Goal: Obtain resource: Download file/media

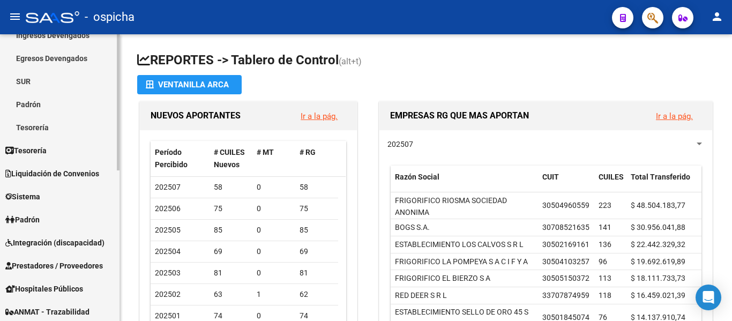
scroll to position [161, 0]
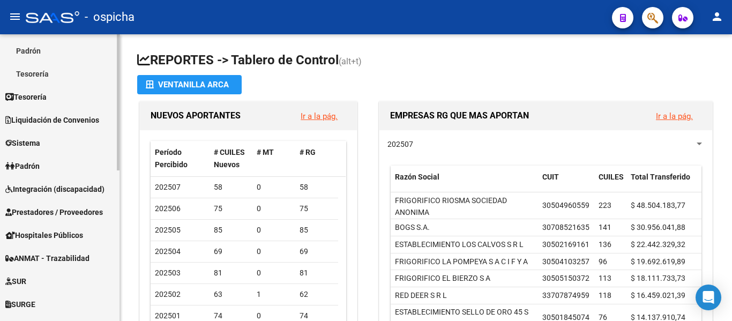
click at [83, 207] on span "Prestadores / Proveedores" at bounding box center [54, 212] width 98 height 12
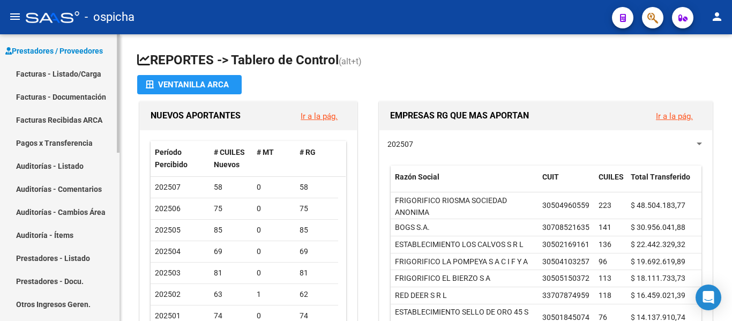
click at [85, 143] on link "Pagos x Transferencia" at bounding box center [59, 142] width 119 height 23
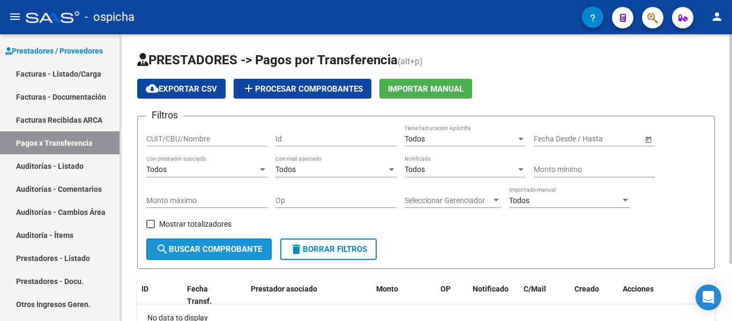
click at [199, 252] on span "search Buscar Comprobante" at bounding box center [209, 249] width 106 height 10
click at [641, 139] on span "Open calendar" at bounding box center [649, 139] width 26 height 26
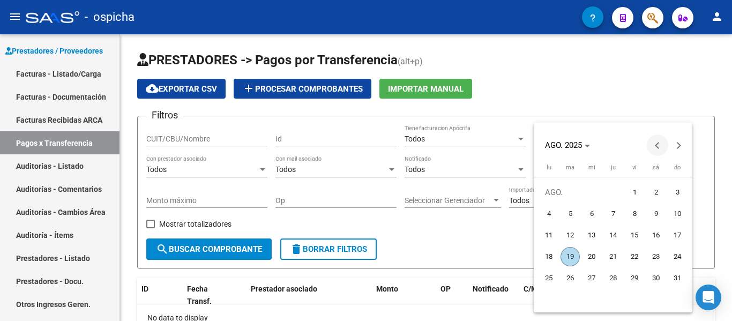
click at [655, 145] on button "Previous month" at bounding box center [657, 145] width 21 height 21
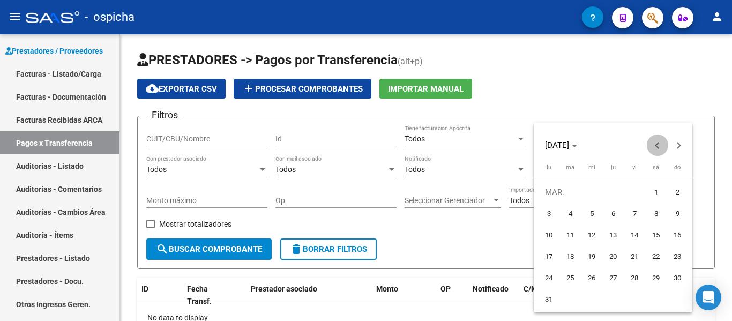
click at [655, 145] on button "Previous month" at bounding box center [657, 145] width 21 height 21
click at [608, 212] on span "5" at bounding box center [612, 213] width 19 height 19
type input "[DATE]"
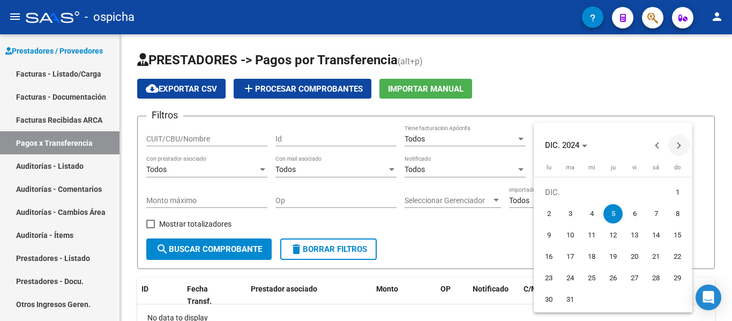
click at [675, 142] on span "Next month" at bounding box center [678, 145] width 21 height 21
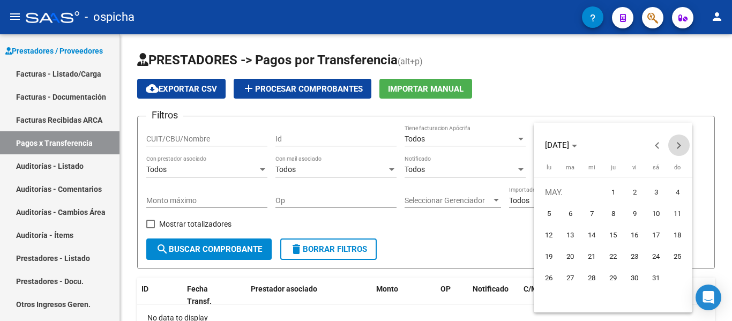
click at [675, 142] on span "Next month" at bounding box center [678, 145] width 21 height 21
click at [664, 142] on span "Previous month" at bounding box center [657, 145] width 21 height 21
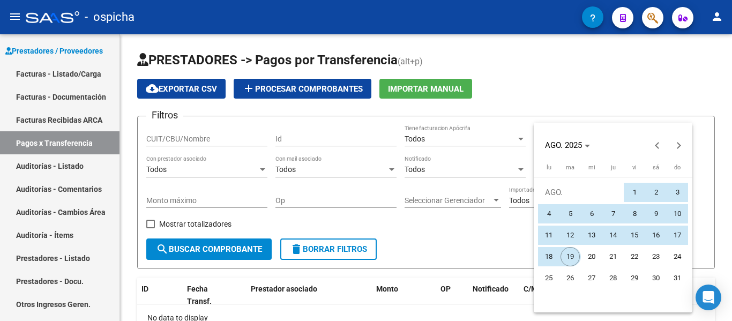
click at [576, 260] on span "19" at bounding box center [570, 256] width 19 height 19
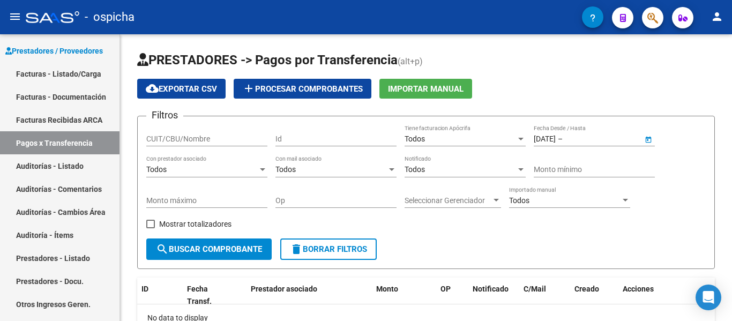
type input "[DATE]"
click at [195, 248] on span "search Buscar Comprobante" at bounding box center [209, 249] width 106 height 10
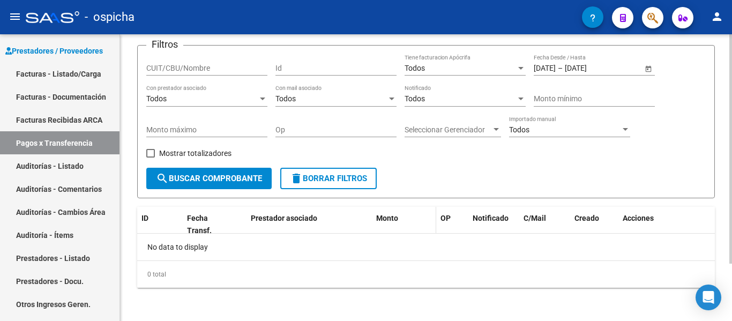
scroll to position [72, 0]
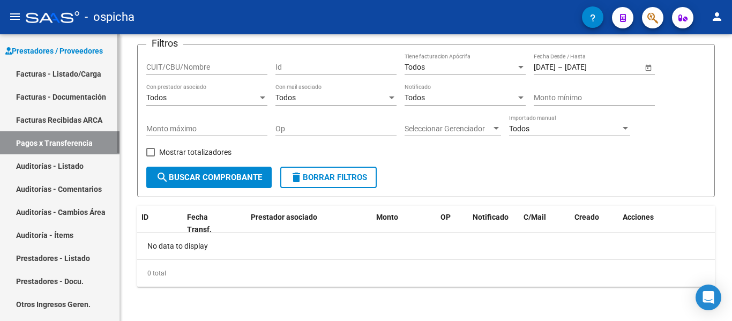
drag, startPoint x: 46, startPoint y: 163, endPoint x: 69, endPoint y: 196, distance: 39.7
click at [46, 163] on link "Auditorías - Listado" at bounding box center [59, 165] width 119 height 23
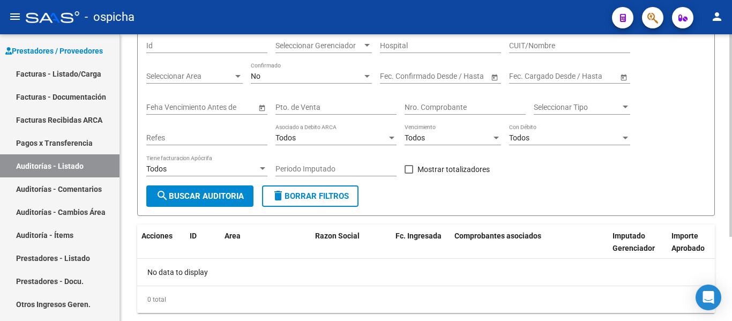
scroll to position [107, 0]
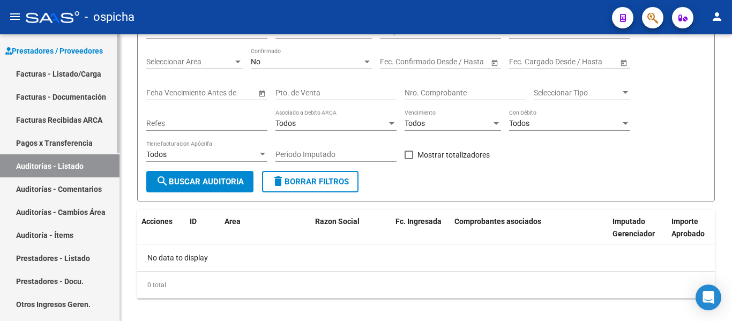
click at [56, 189] on link "Auditorías - Comentarios" at bounding box center [59, 188] width 119 height 23
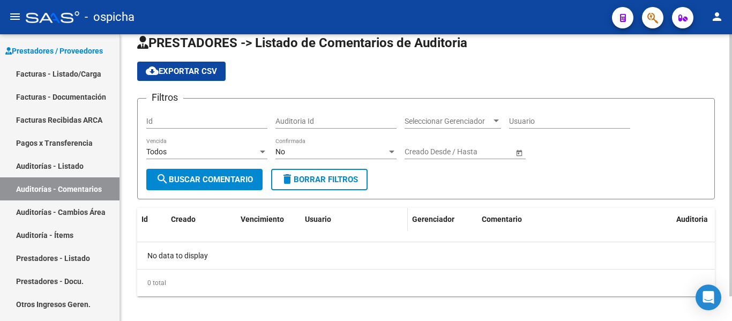
scroll to position [27, 0]
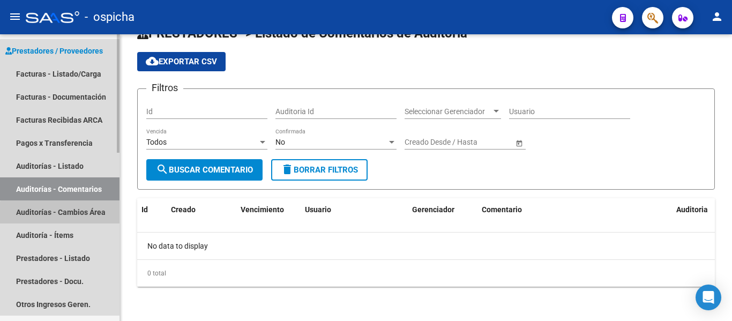
click at [83, 215] on link "Auditorías - Cambios Área" at bounding box center [59, 211] width 119 height 23
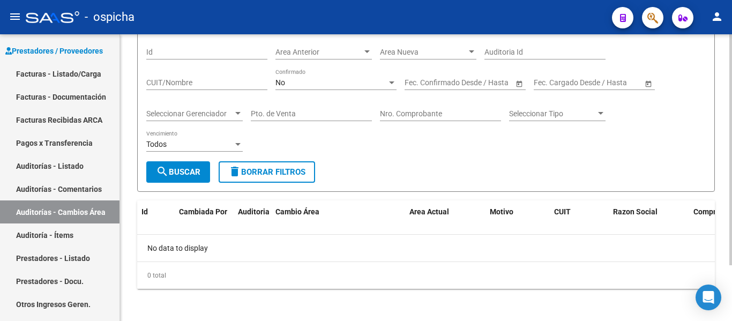
scroll to position [69, 0]
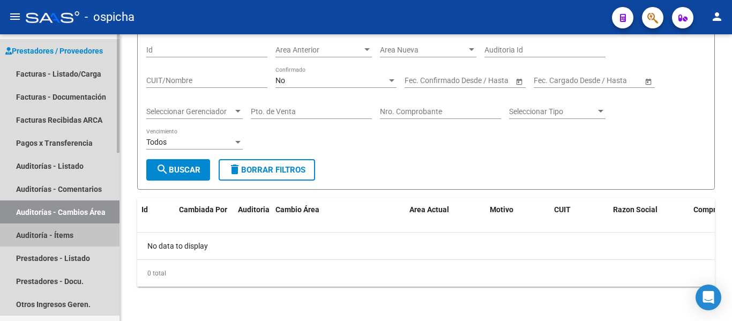
click at [43, 237] on link "Auditoría - Ítems" at bounding box center [59, 234] width 119 height 23
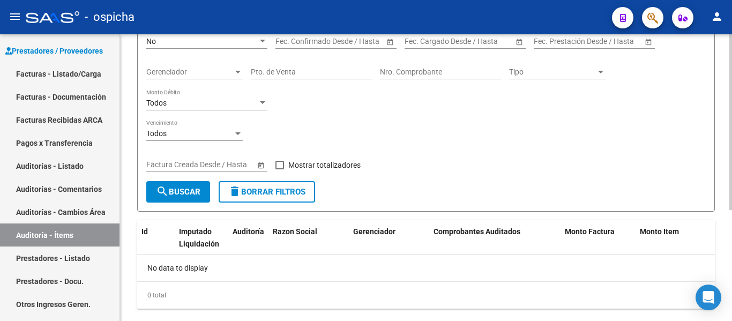
scroll to position [181, 0]
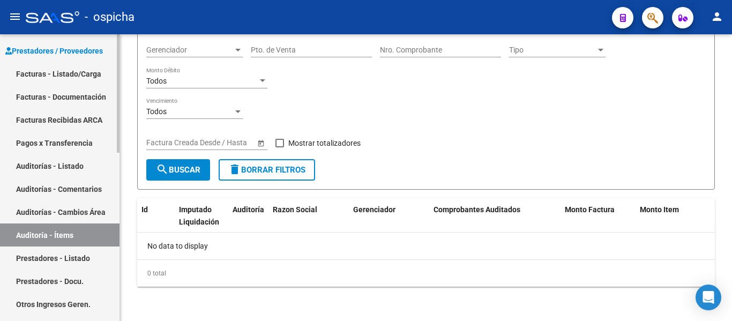
click at [39, 258] on link "Prestadores - Listado" at bounding box center [59, 257] width 119 height 23
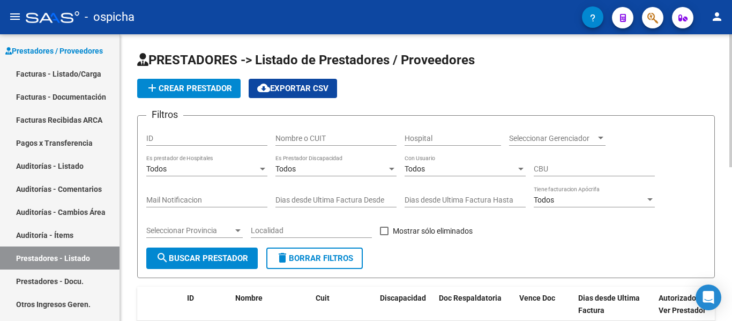
click at [320, 92] on span "cloud_download Exportar CSV" at bounding box center [292, 89] width 71 height 10
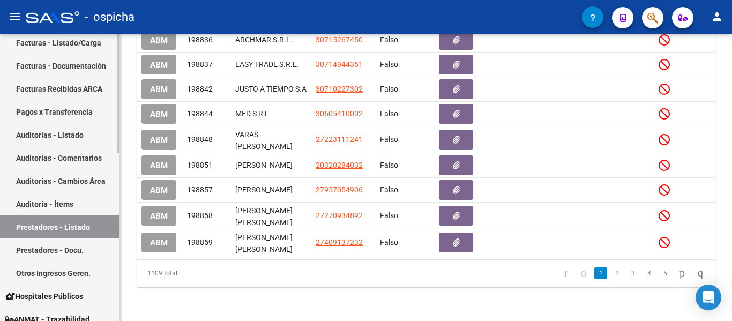
scroll to position [214, 0]
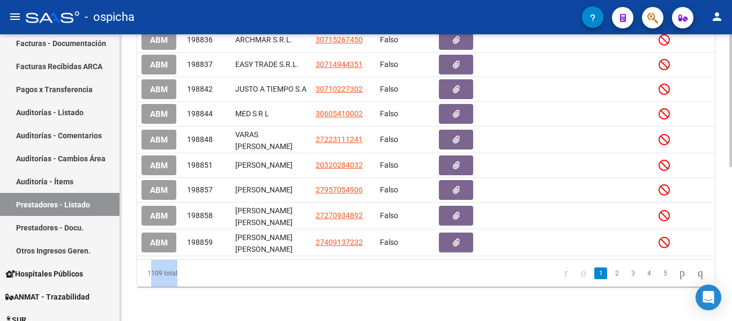
drag, startPoint x: 148, startPoint y: 273, endPoint x: 174, endPoint y: 273, distance: 25.7
click at [174, 273] on div "1109 total" at bounding box center [194, 273] width 114 height 27
click at [182, 274] on div "1109 total" at bounding box center [194, 273] width 114 height 27
click at [58, 231] on link "Prestadores - Docu." at bounding box center [59, 227] width 119 height 23
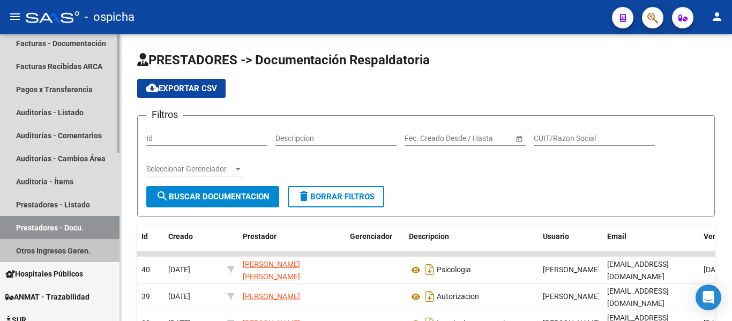
click at [76, 249] on link "Otros Ingresos Geren." at bounding box center [59, 250] width 119 height 23
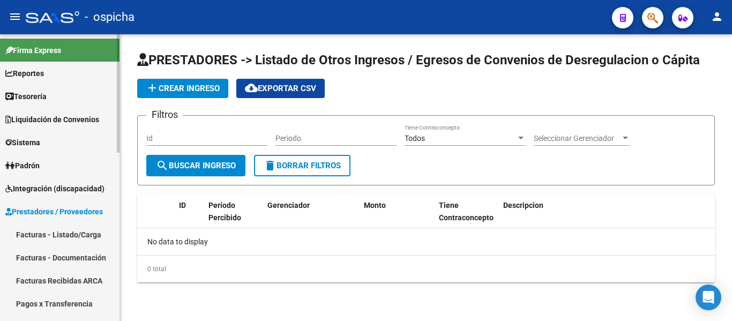
click at [68, 184] on span "Integración (discapacidad)" at bounding box center [54, 189] width 99 height 12
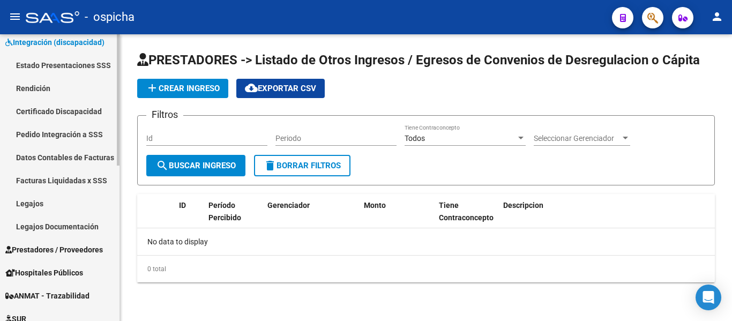
scroll to position [161, 0]
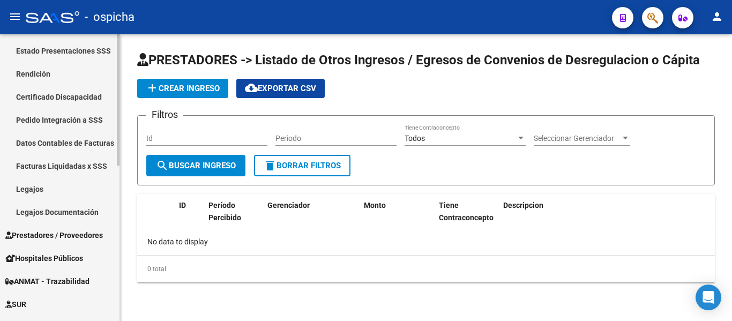
click at [75, 209] on link "Legajos Documentación" at bounding box center [59, 211] width 119 height 23
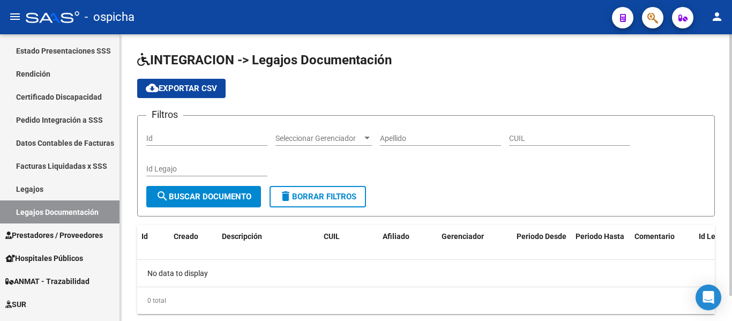
scroll to position [27, 0]
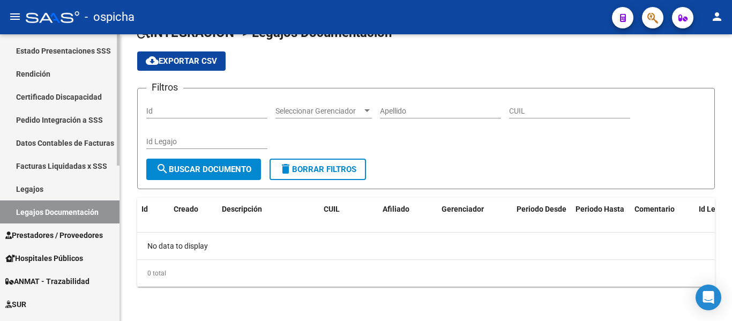
click at [66, 190] on link "Legajos" at bounding box center [59, 188] width 119 height 23
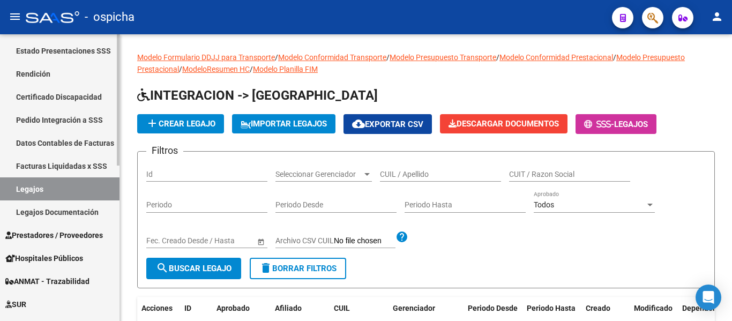
click at [84, 215] on link "Legajos Documentación" at bounding box center [59, 211] width 119 height 23
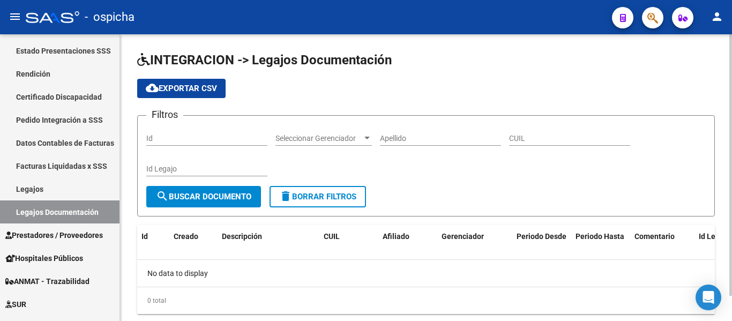
scroll to position [27, 0]
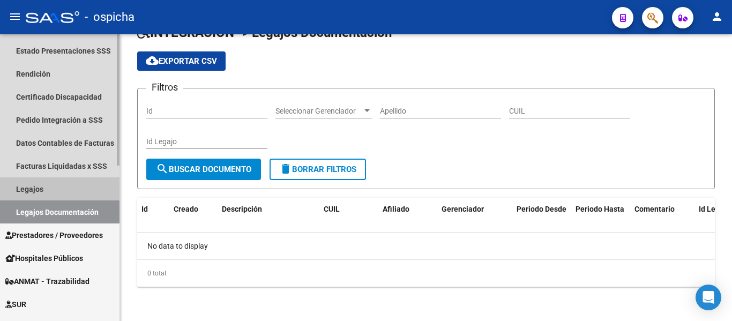
click at [72, 184] on link "Legajos" at bounding box center [59, 188] width 119 height 23
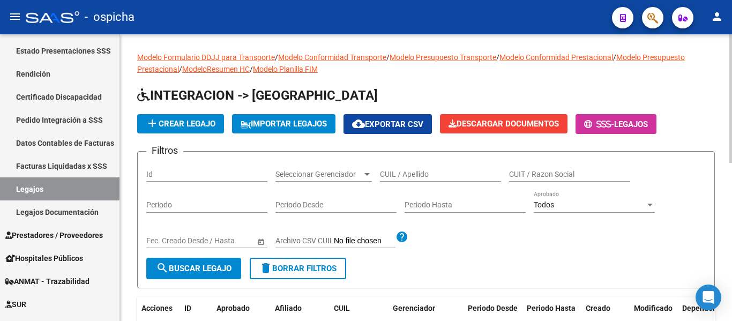
click at [365, 123] on mat-icon "cloud_download" at bounding box center [358, 123] width 13 height 13
click at [74, 221] on link "Legajos Documentación" at bounding box center [59, 211] width 119 height 23
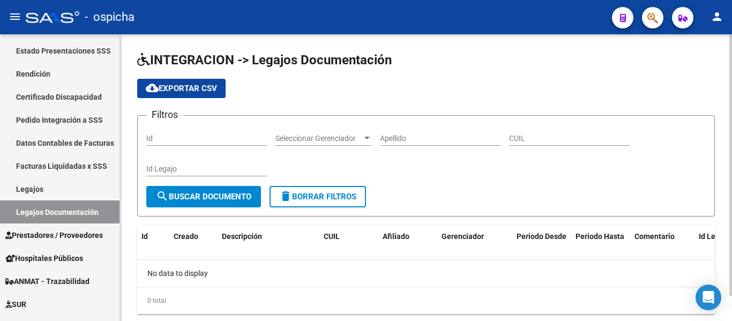
click at [179, 92] on span "cloud_download Exportar CSV" at bounding box center [181, 89] width 71 height 10
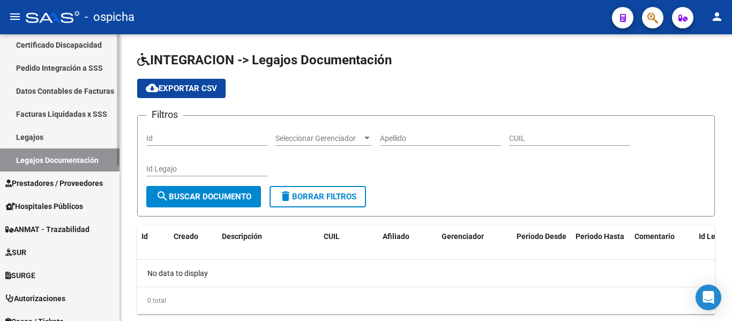
scroll to position [214, 0]
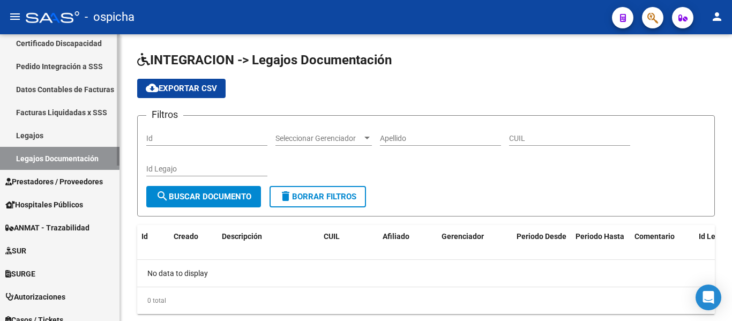
click at [51, 184] on span "Prestadores / Proveedores" at bounding box center [54, 182] width 98 height 12
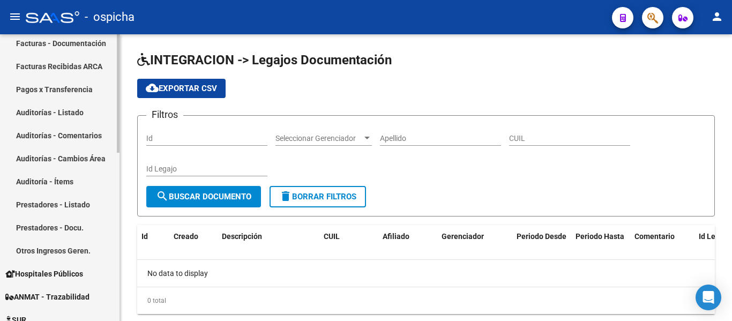
click at [90, 226] on link "Prestadores - Docu." at bounding box center [59, 227] width 119 height 23
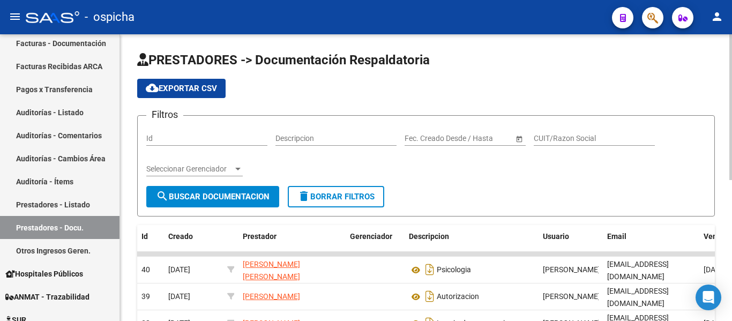
click at [185, 91] on span "cloud_download Exportar CSV" at bounding box center [181, 89] width 71 height 10
click at [65, 192] on link "Auditoría - Ítems" at bounding box center [59, 181] width 119 height 23
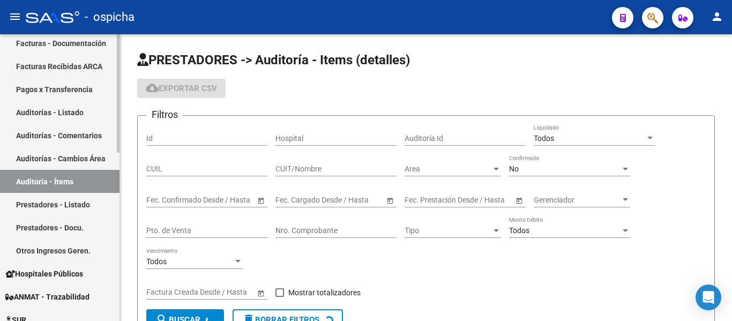
click at [69, 197] on link "Prestadores - Listado" at bounding box center [59, 204] width 119 height 23
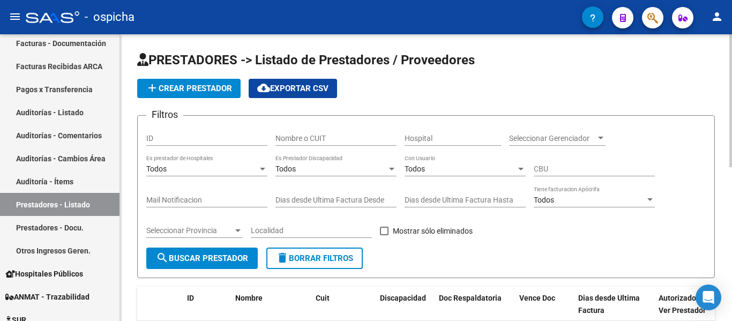
click at [300, 84] on span "cloud_download Exportar CSV" at bounding box center [292, 89] width 71 height 10
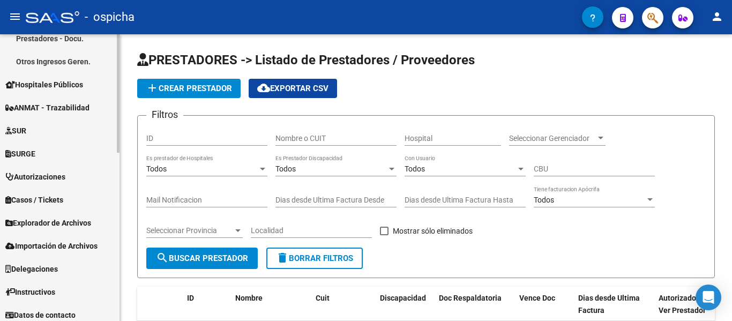
scroll to position [409, 0]
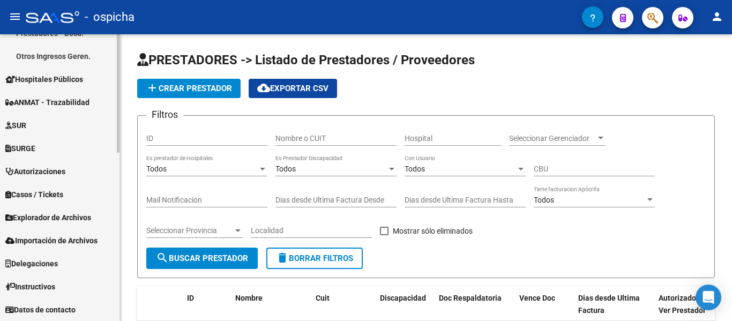
click at [71, 218] on span "Explorador de Archivos" at bounding box center [48, 218] width 86 height 12
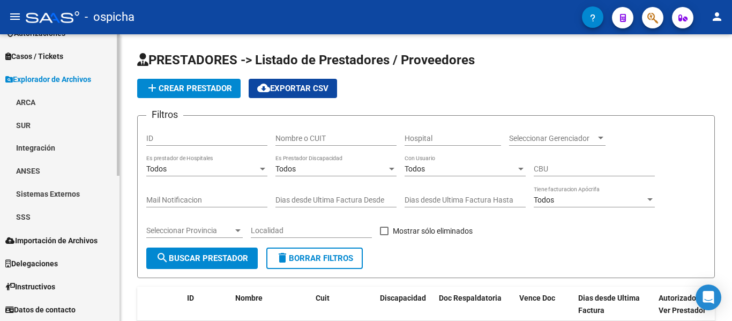
scroll to position [294, 0]
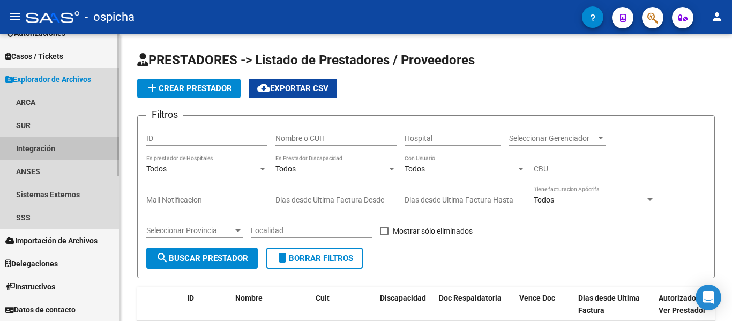
click at [58, 150] on link "Integración" at bounding box center [59, 148] width 119 height 23
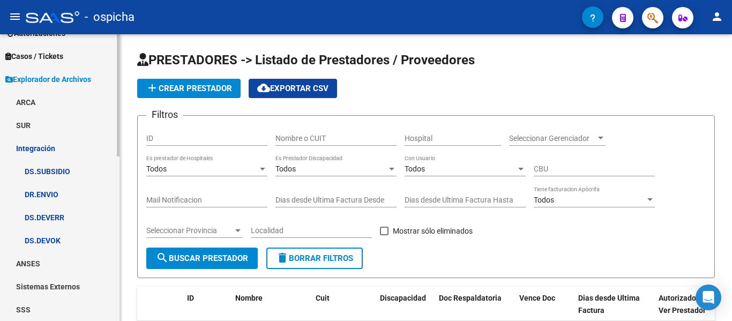
scroll to position [347, 0]
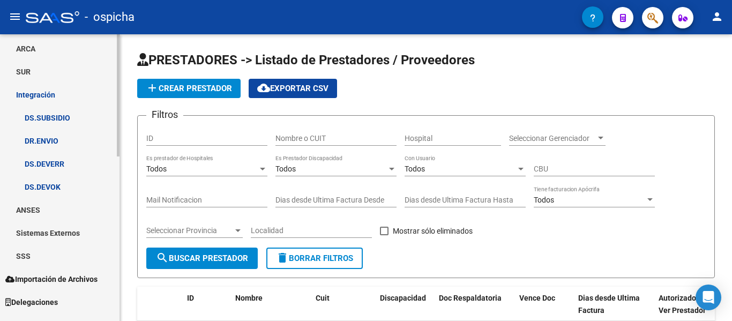
click at [65, 161] on link "DS.DEVERR" at bounding box center [59, 163] width 119 height 23
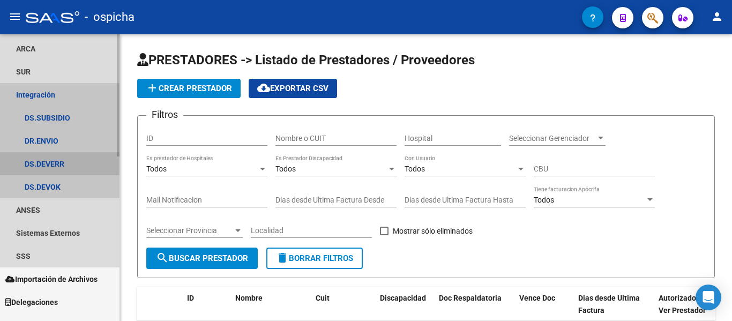
click at [55, 163] on link "DS.DEVERR" at bounding box center [59, 163] width 119 height 23
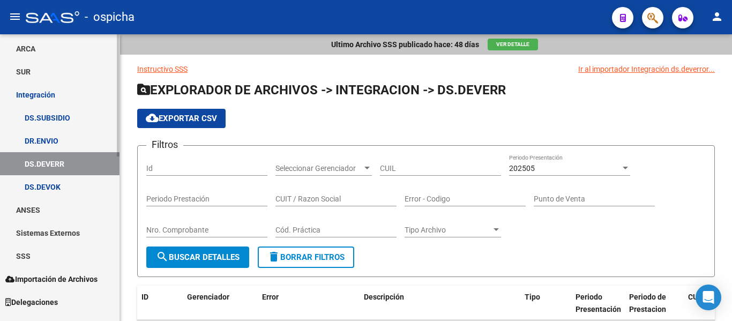
scroll to position [386, 0]
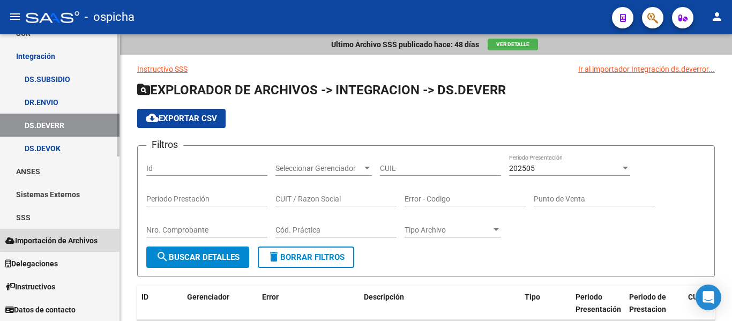
click at [66, 239] on span "Importación de Archivos" at bounding box center [51, 241] width 92 height 12
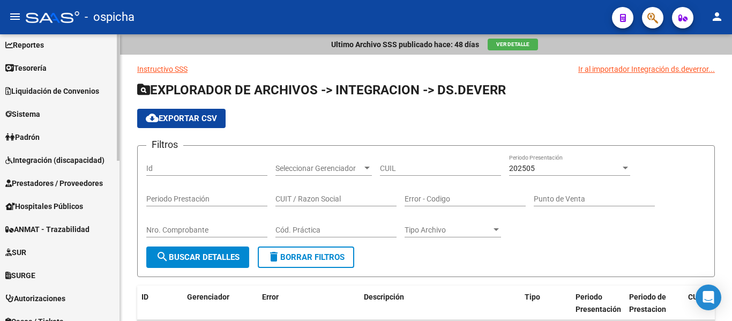
scroll to position [0, 0]
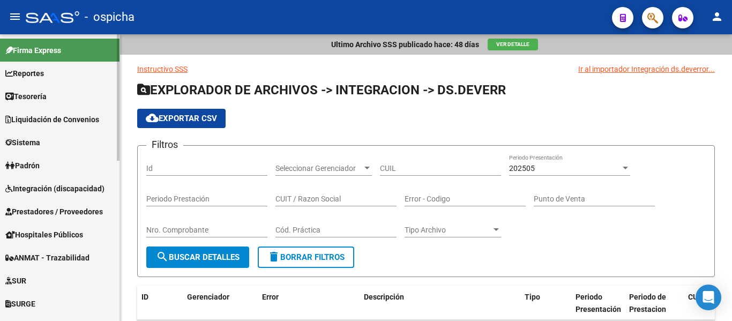
click at [64, 143] on link "Sistema" at bounding box center [59, 142] width 119 height 23
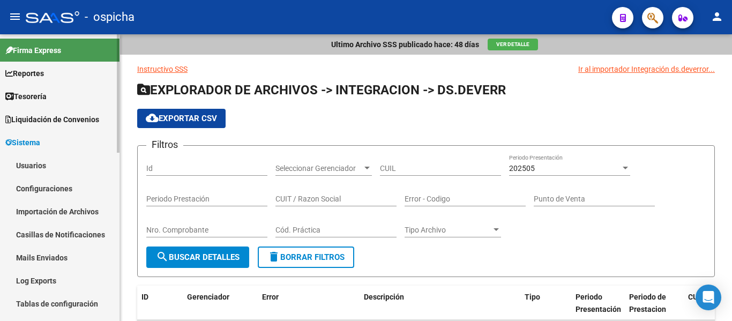
scroll to position [54, 0]
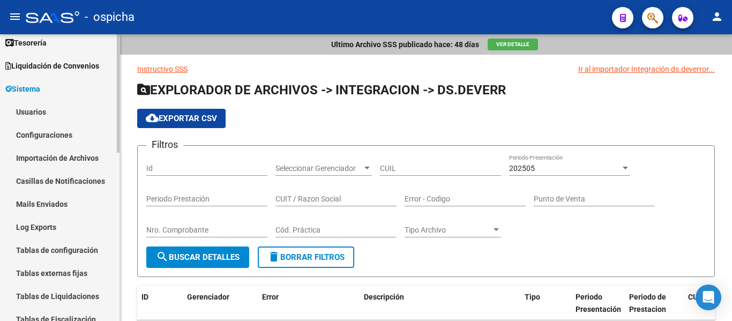
click at [43, 154] on link "Importación de Archivos" at bounding box center [59, 157] width 119 height 23
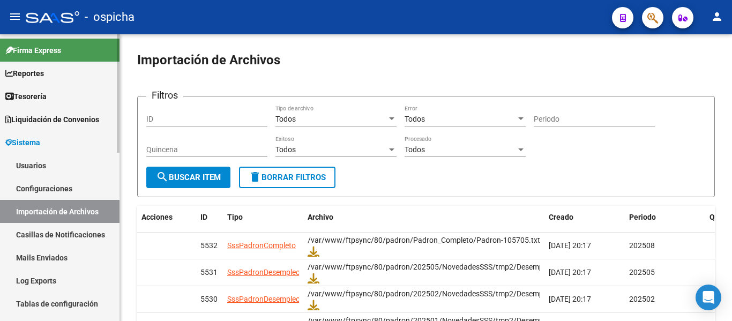
click at [71, 159] on link "Usuarios" at bounding box center [59, 165] width 119 height 23
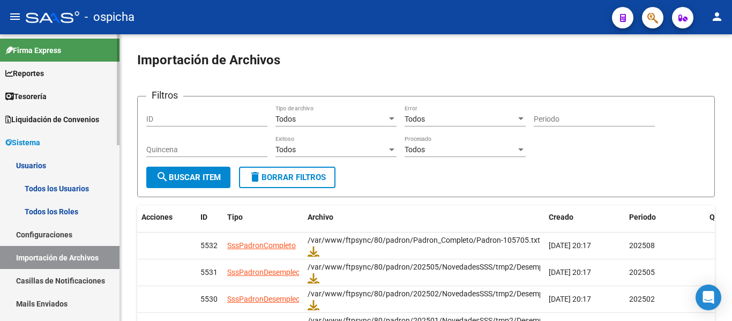
click at [67, 185] on link "Todos los Usuarios" at bounding box center [59, 188] width 119 height 23
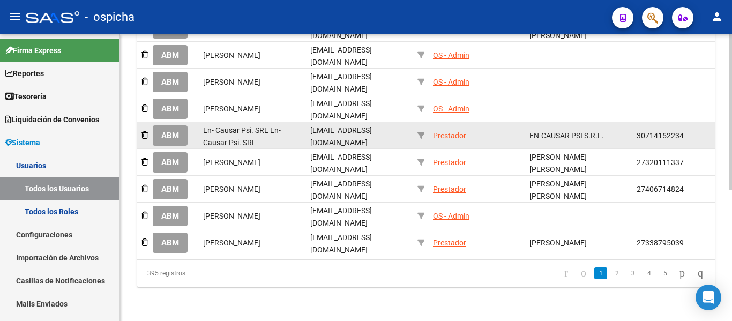
scroll to position [240, 0]
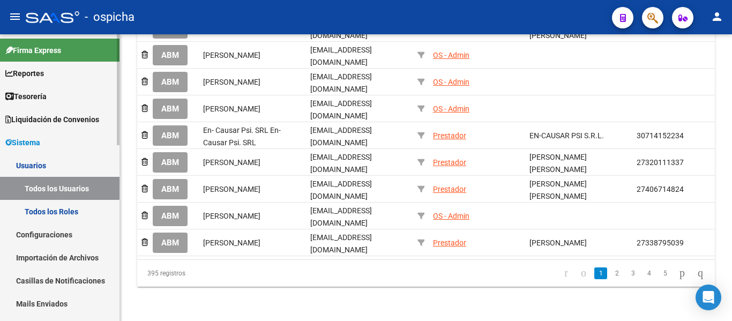
click at [56, 212] on link "Todos los Roles" at bounding box center [59, 211] width 119 height 23
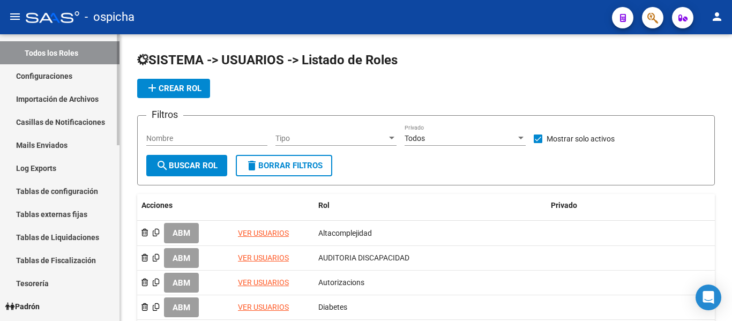
scroll to position [161, 0]
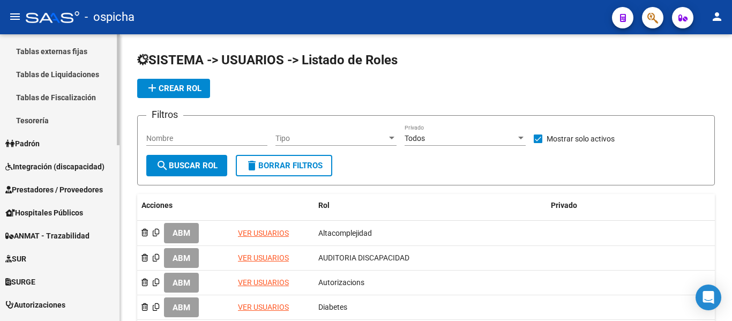
click at [61, 140] on link "Padrón" at bounding box center [59, 143] width 119 height 23
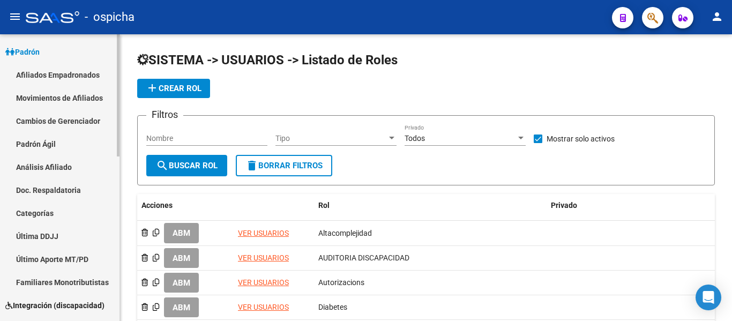
scroll to position [87, 0]
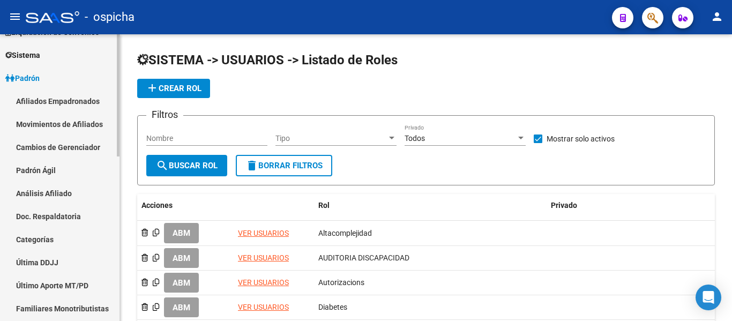
click at [57, 219] on link "Doc. Respaldatoria" at bounding box center [59, 216] width 119 height 23
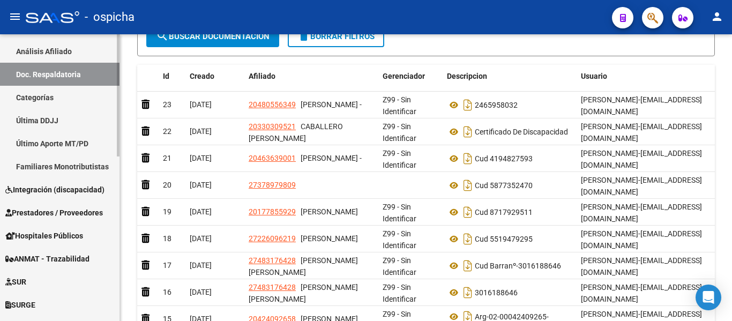
scroll to position [248, 0]
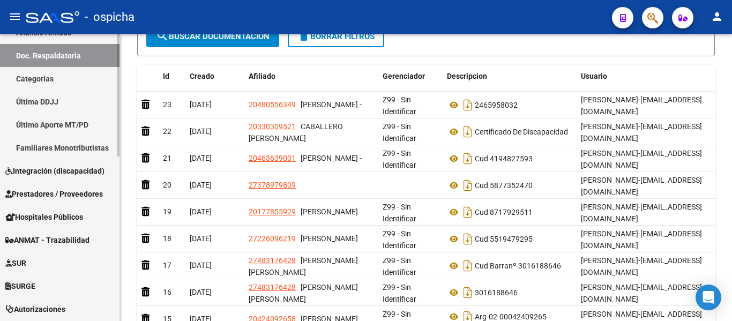
click at [76, 176] on span "Integración (discapacidad)" at bounding box center [54, 171] width 99 height 12
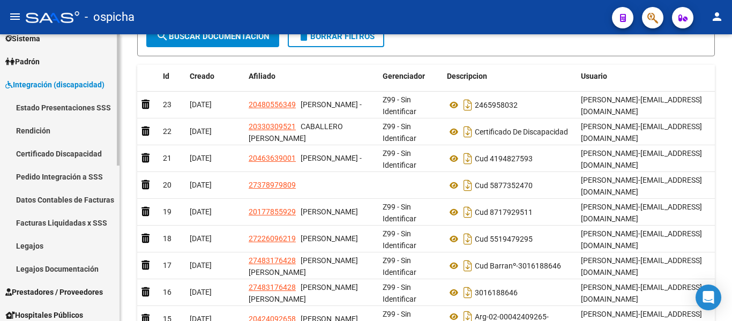
scroll to position [87, 0]
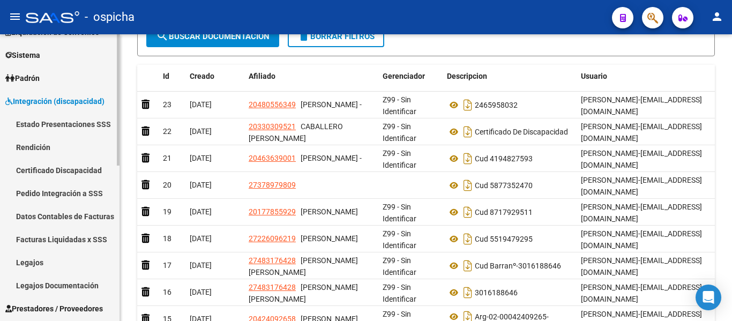
click at [79, 129] on link "Estado Presentaciones SSS" at bounding box center [59, 124] width 119 height 23
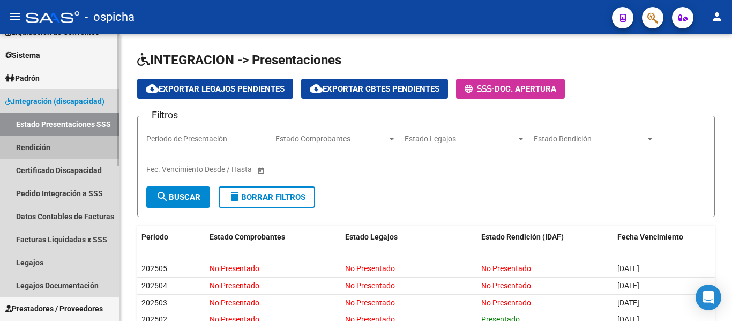
click at [40, 147] on link "Rendición" at bounding box center [59, 147] width 119 height 23
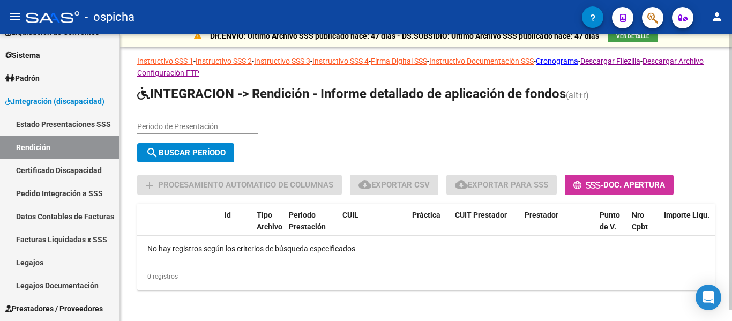
scroll to position [12, 0]
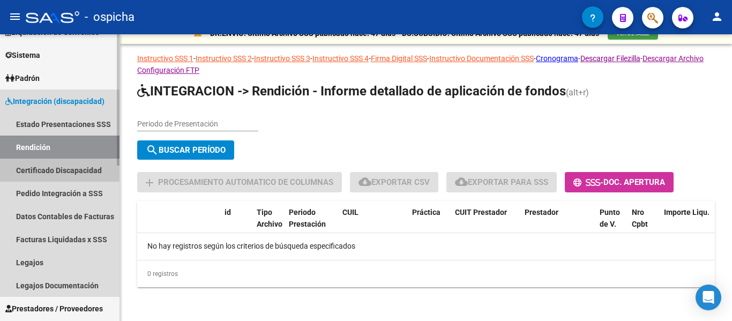
click at [49, 177] on link "Certificado Discapacidad" at bounding box center [59, 170] width 119 height 23
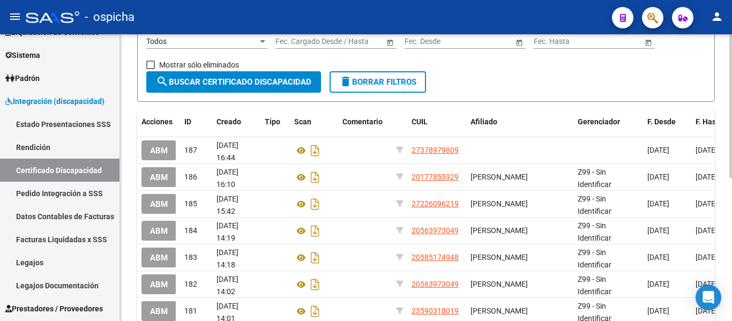
scroll to position [214, 0]
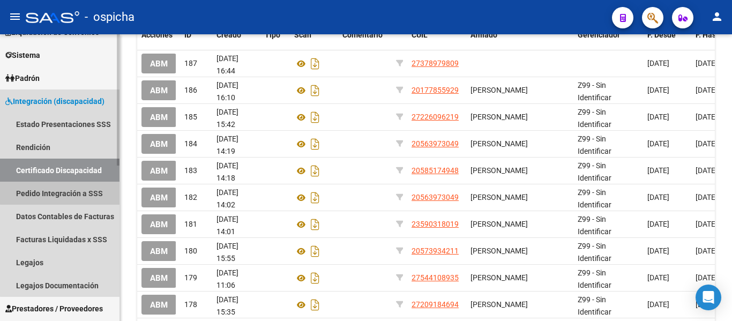
click at [63, 188] on link "Pedido Integración a SSS" at bounding box center [59, 193] width 119 height 23
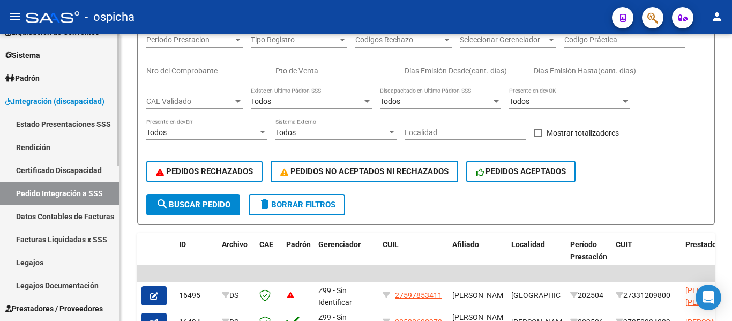
click at [55, 207] on link "Datos Contables de Facturas" at bounding box center [59, 216] width 119 height 23
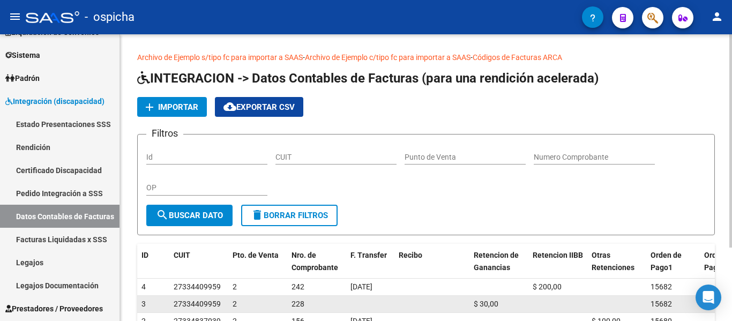
scroll to position [99, 0]
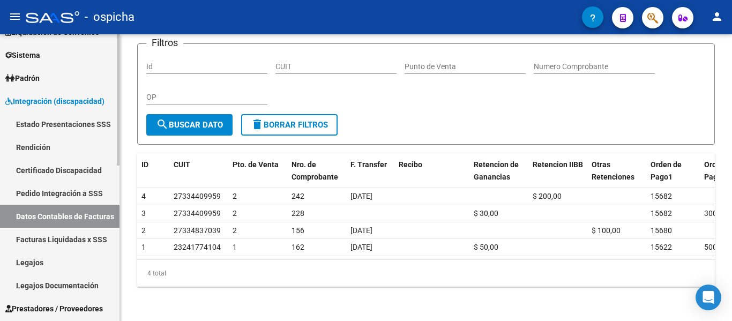
click at [50, 239] on link "Facturas Liquidadas x SSS" at bounding box center [59, 239] width 119 height 23
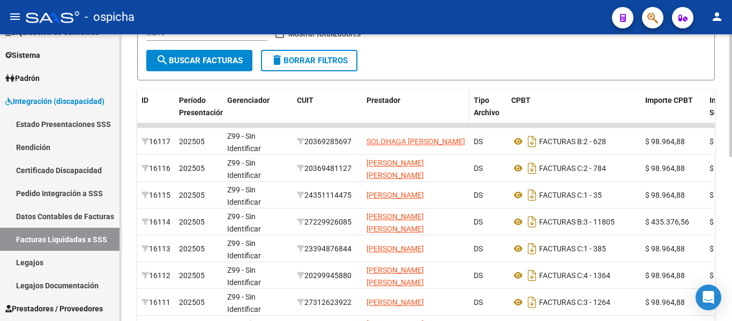
scroll to position [261, 0]
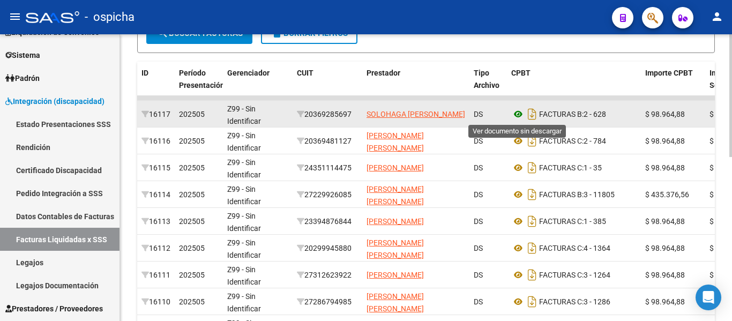
click at [522, 114] on icon at bounding box center [518, 114] width 14 height 13
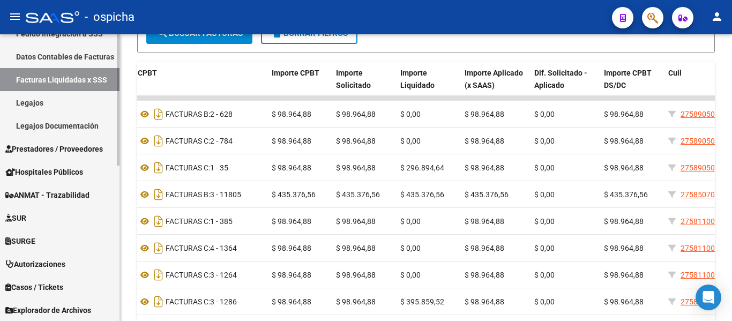
scroll to position [248, 0]
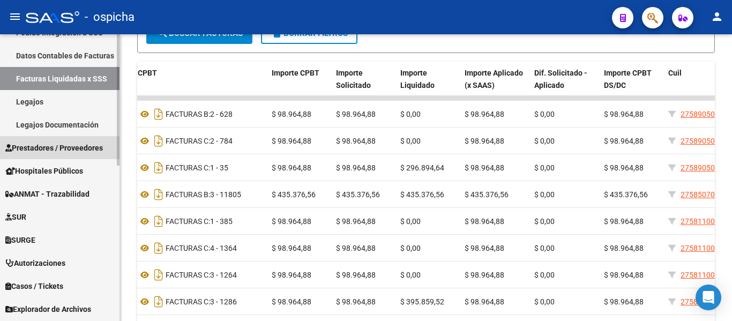
click at [70, 144] on span "Prestadores / Proveedores" at bounding box center [54, 148] width 98 height 12
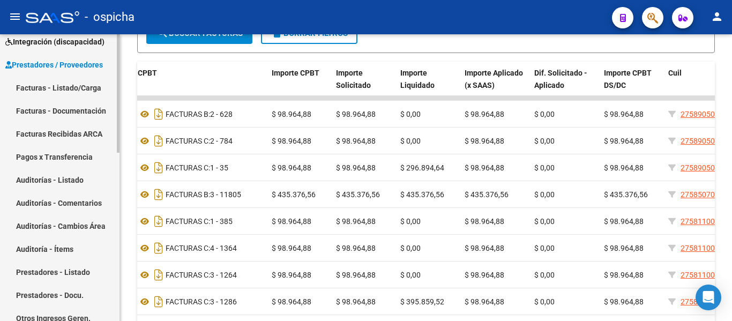
scroll to position [141, 0]
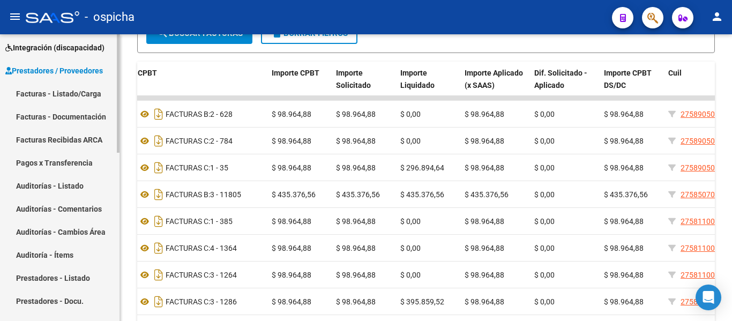
click at [71, 99] on link "Facturas - Listado/Carga" at bounding box center [59, 93] width 119 height 23
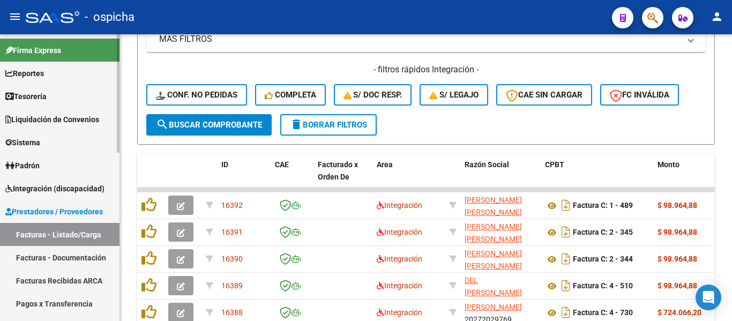
click at [49, 203] on link "Prestadores / Proveedores" at bounding box center [59, 211] width 119 height 23
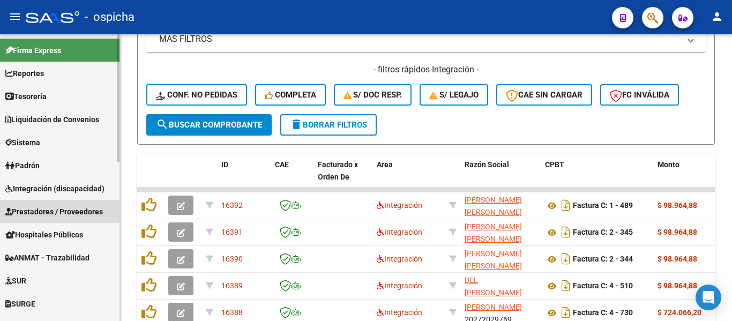
click at [52, 183] on span "Integración (discapacidad)" at bounding box center [54, 189] width 99 height 12
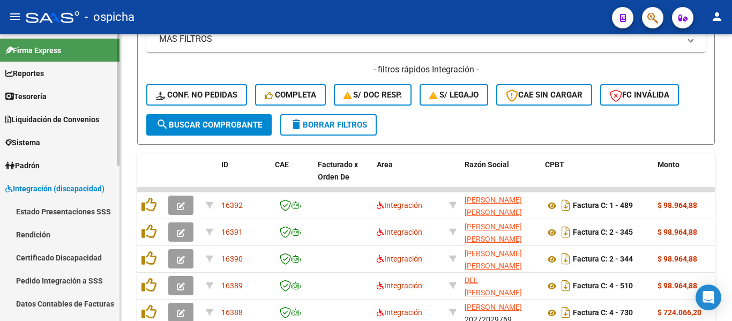
scroll to position [54, 0]
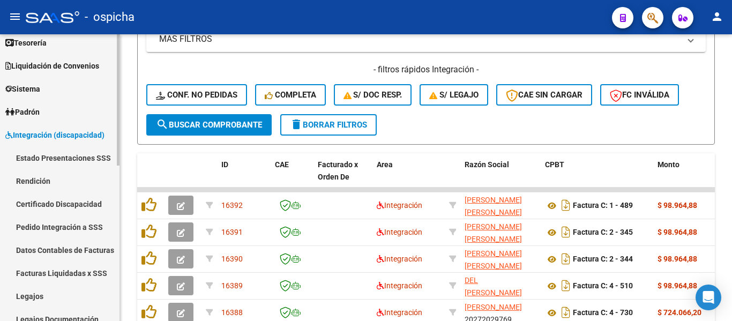
click at [69, 187] on link "Rendición" at bounding box center [59, 180] width 119 height 23
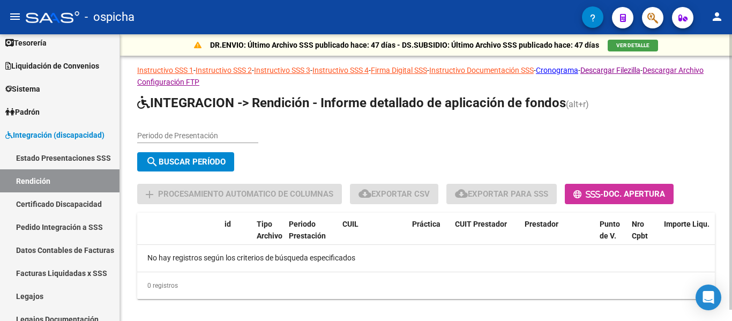
scroll to position [12, 0]
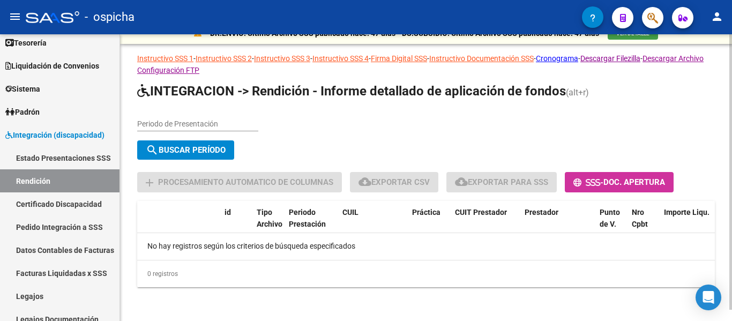
click at [175, 119] on input "Periodo de Presentación" at bounding box center [197, 123] width 121 height 9
click at [236, 125] on input "Periodo de Presentación" at bounding box center [197, 123] width 121 height 9
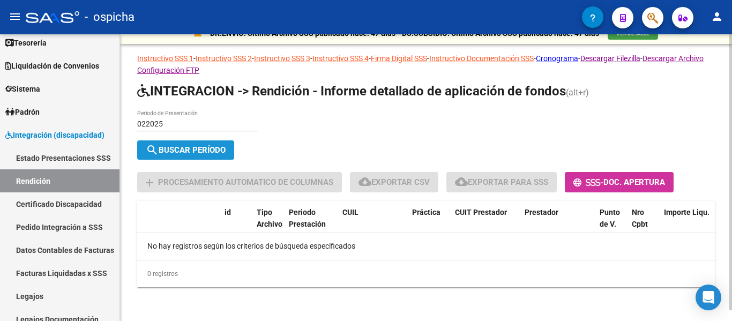
click at [190, 146] on span "search Buscar Período" at bounding box center [186, 150] width 80 height 10
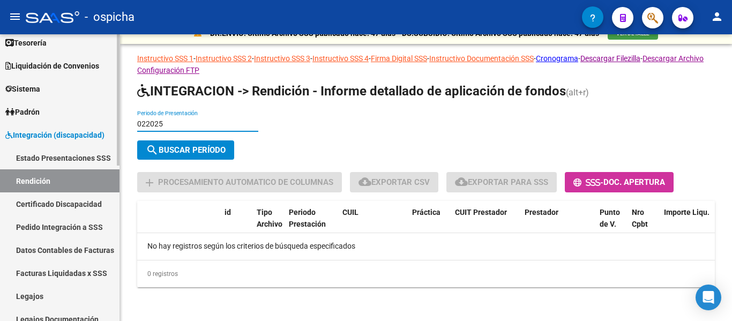
drag, startPoint x: 215, startPoint y: 121, endPoint x: 0, endPoint y: 110, distance: 215.1
click at [0, 110] on mat-sidenav-container "Firma Express Reportes Tablero de Control Ingresos Percibidos Análisis de todos…" at bounding box center [366, 177] width 732 height 287
type input "202502"
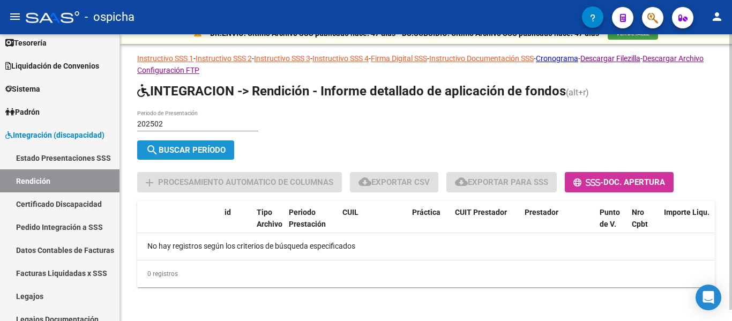
click at [177, 150] on span "search Buscar Período" at bounding box center [186, 150] width 80 height 10
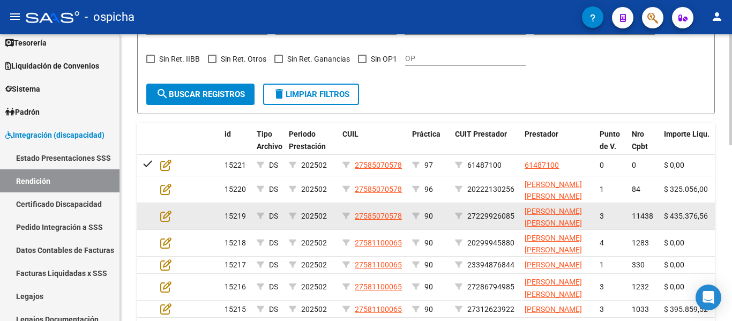
scroll to position [332, 0]
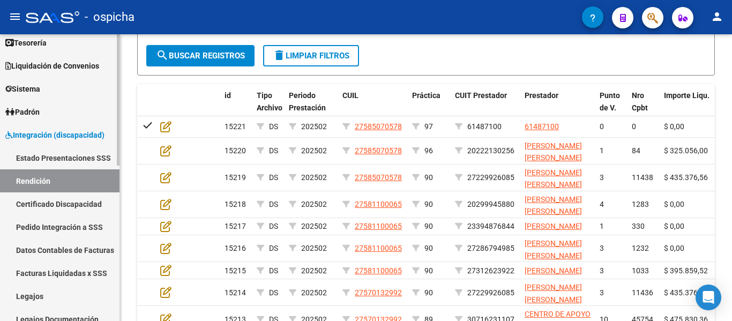
click at [47, 163] on link "Estado Presentaciones SSS" at bounding box center [59, 157] width 119 height 23
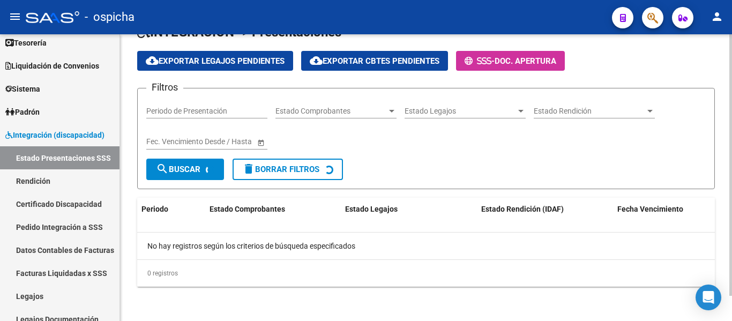
scroll to position [158, 0]
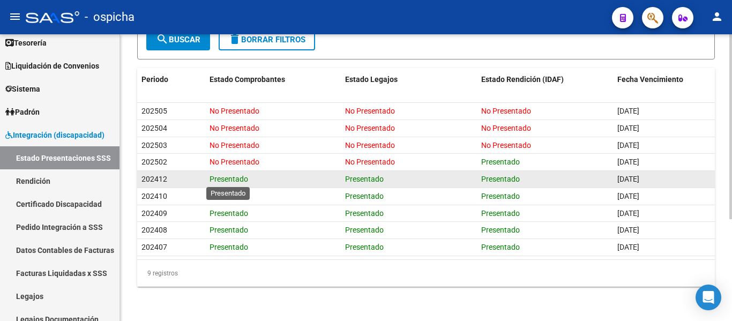
click at [231, 181] on span "Presentado" at bounding box center [229, 179] width 39 height 9
click at [362, 178] on span "Presentado" at bounding box center [364, 179] width 39 height 9
click at [499, 177] on span "Presentado" at bounding box center [500, 179] width 39 height 9
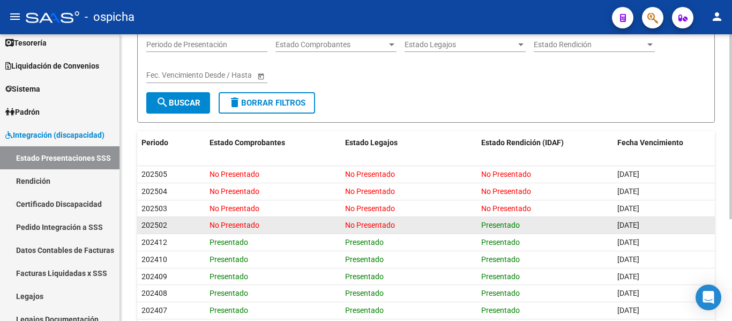
scroll to position [0, 0]
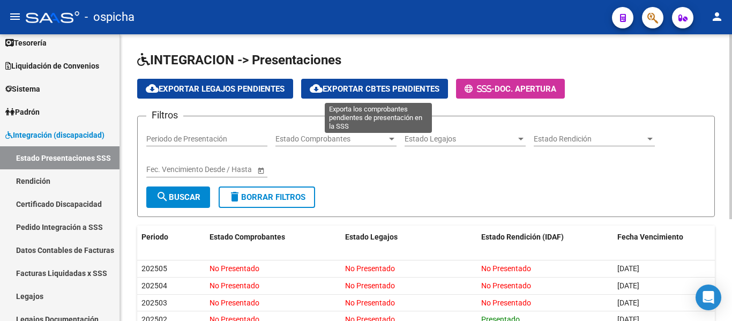
click at [367, 92] on span "cloud_download Exportar Cbtes Pendientes" at bounding box center [375, 89] width 130 height 10
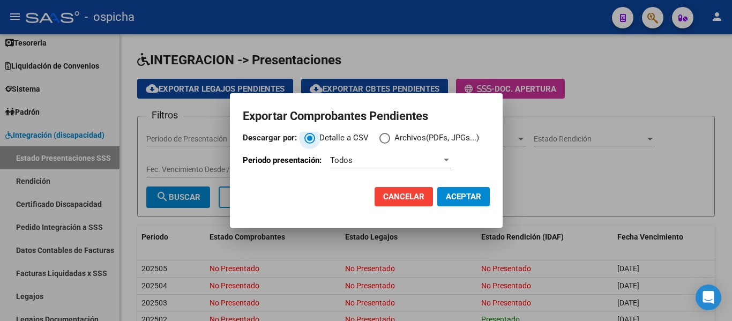
click at [444, 160] on div at bounding box center [447, 160] width 10 height 9
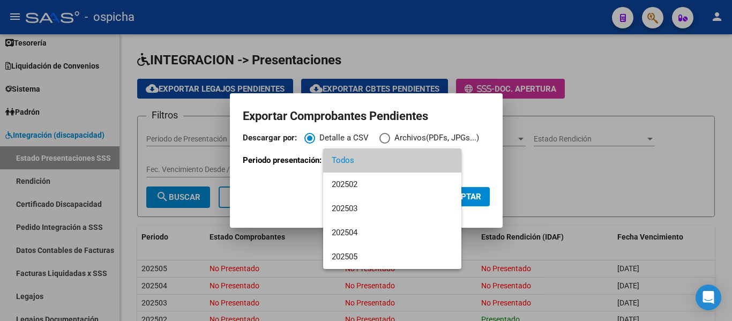
click at [444, 160] on span "Todos" at bounding box center [392, 160] width 121 height 24
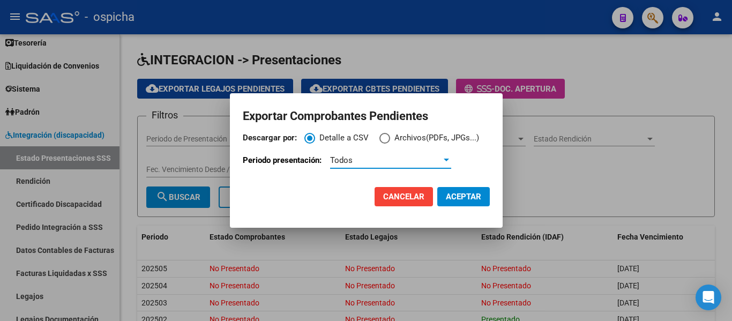
click at [457, 196] on span "ACEPTAR" at bounding box center [463, 197] width 35 height 10
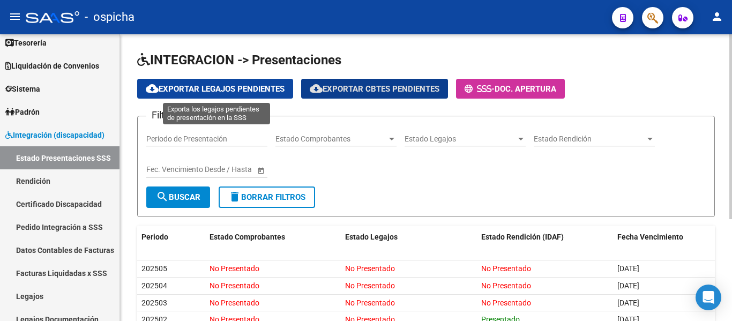
click at [242, 94] on button "cloud_download Exportar Legajos Pendientes" at bounding box center [215, 89] width 156 height 20
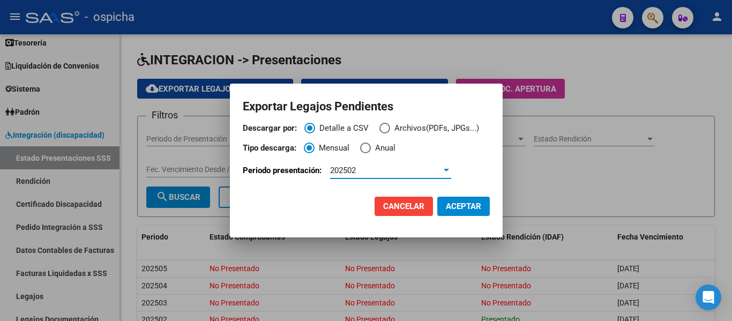
click at [451, 173] on div at bounding box center [447, 170] width 10 height 9
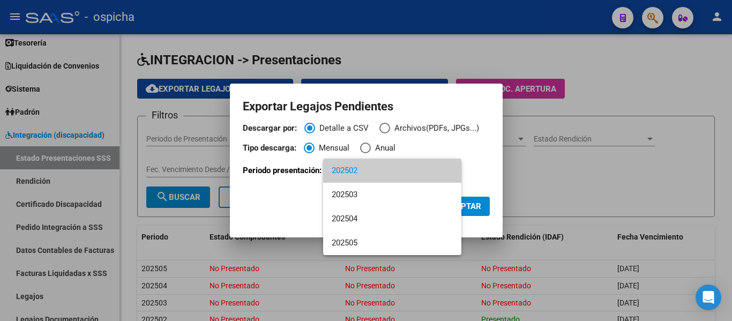
click at [368, 151] on div at bounding box center [366, 160] width 732 height 321
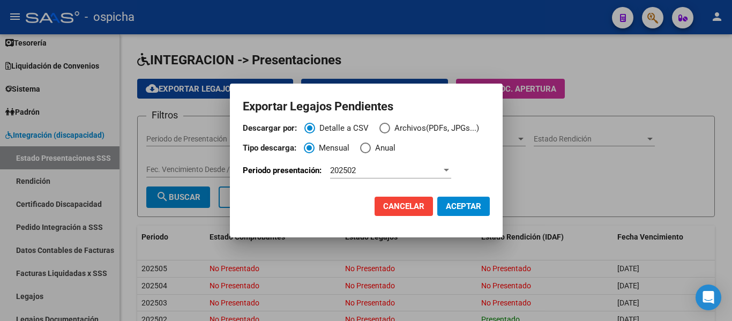
click at [371, 147] on span "Tipo de descarga:" at bounding box center [365, 148] width 11 height 11
click at [371, 147] on input "Anual" at bounding box center [365, 148] width 11 height 11
radio input "true"
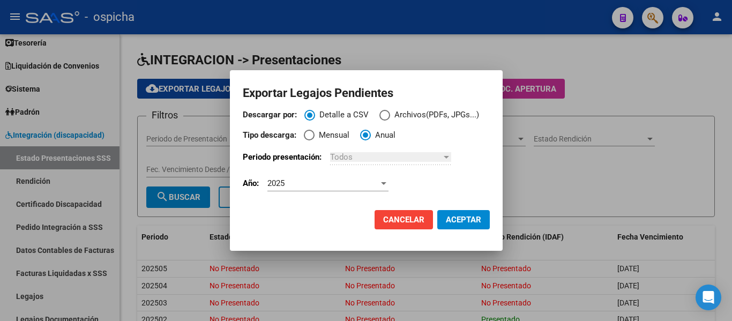
click at [449, 158] on div at bounding box center [446, 157] width 5 height 3
click at [473, 218] on span "ACEPTAR" at bounding box center [463, 220] width 35 height 10
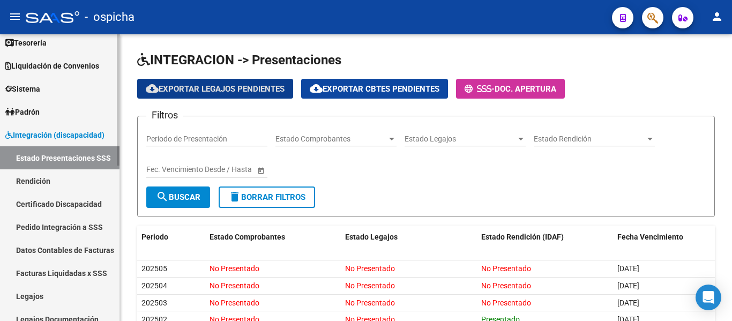
scroll to position [107, 0]
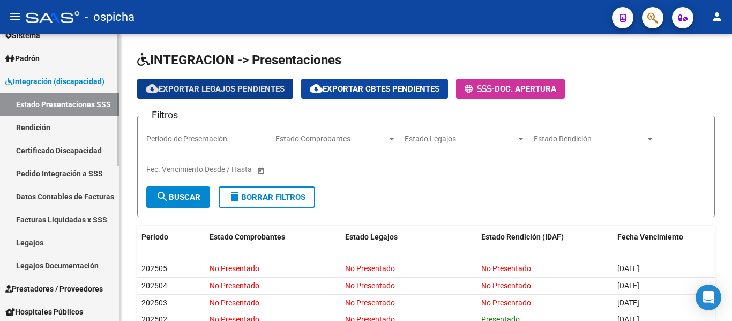
click at [73, 177] on link "Pedido Integración a SSS" at bounding box center [59, 173] width 119 height 23
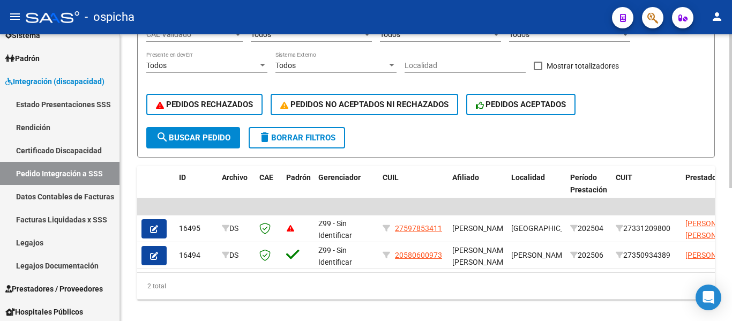
scroll to position [249, 0]
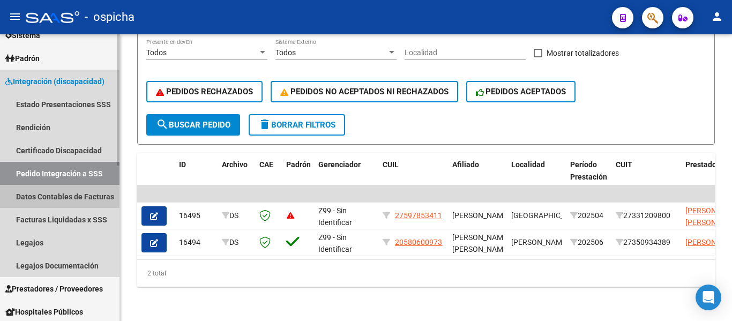
click at [82, 197] on link "Datos Contables de Facturas" at bounding box center [59, 196] width 119 height 23
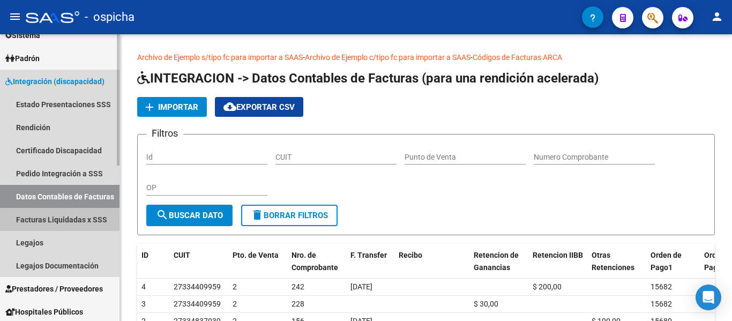
click at [80, 220] on link "Facturas Liquidadas x SSS" at bounding box center [59, 219] width 119 height 23
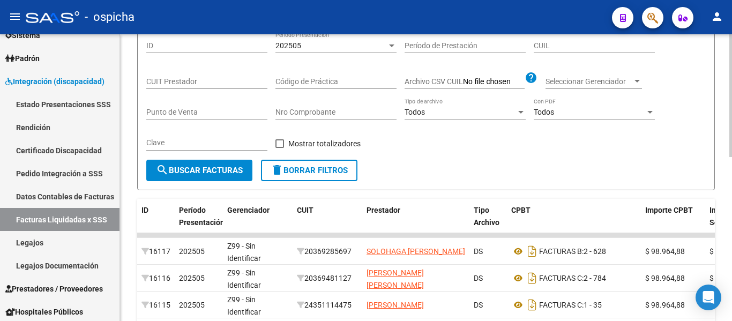
scroll to position [161, 0]
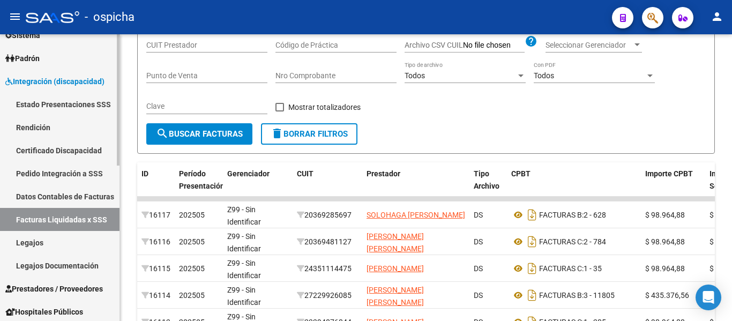
click at [62, 258] on link "Legajos Documentación" at bounding box center [59, 265] width 119 height 23
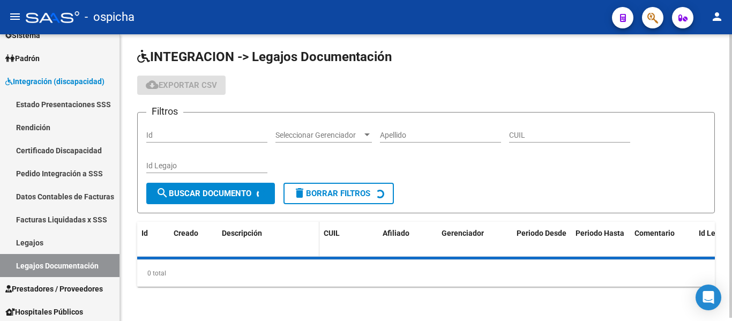
scroll to position [27, 0]
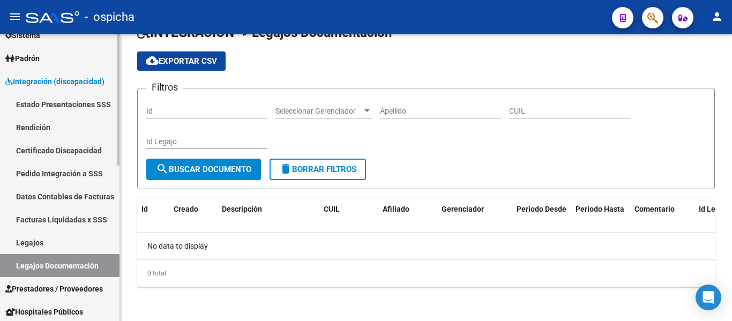
click at [81, 236] on link "Legajos" at bounding box center [59, 242] width 119 height 23
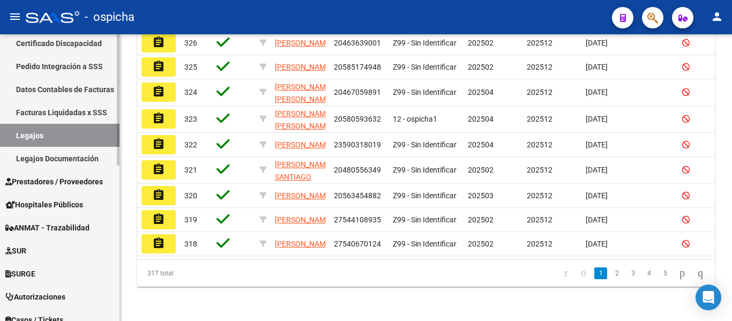
scroll to position [268, 0]
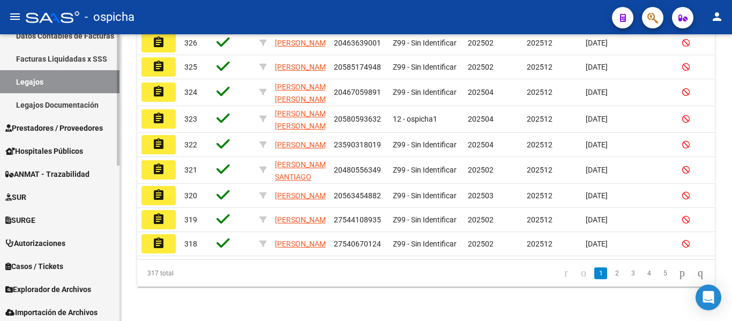
click at [98, 128] on span "Prestadores / Proveedores" at bounding box center [54, 128] width 98 height 12
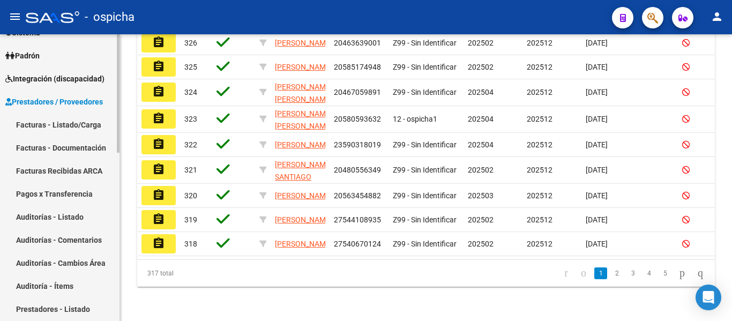
scroll to position [107, 0]
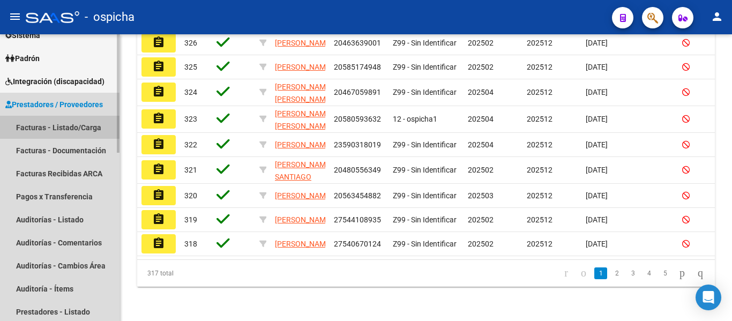
click at [72, 124] on link "Facturas - Listado/Carga" at bounding box center [59, 127] width 119 height 23
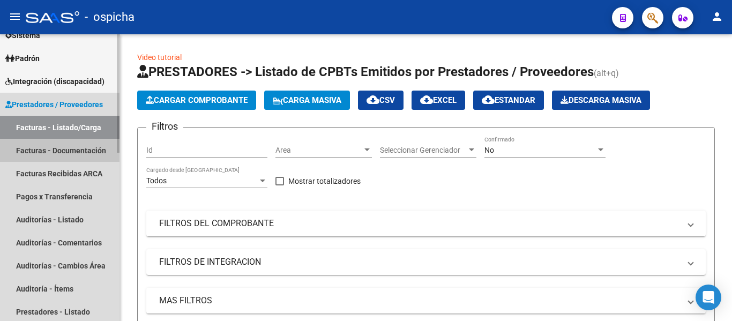
click at [72, 156] on link "Facturas - Documentación" at bounding box center [59, 150] width 119 height 23
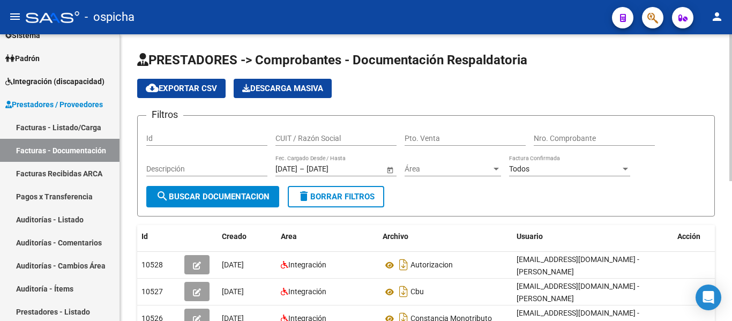
click at [177, 92] on span "cloud_download Exportar CSV" at bounding box center [181, 89] width 71 height 10
click at [86, 173] on link "Facturas Recibidas ARCA" at bounding box center [59, 173] width 119 height 23
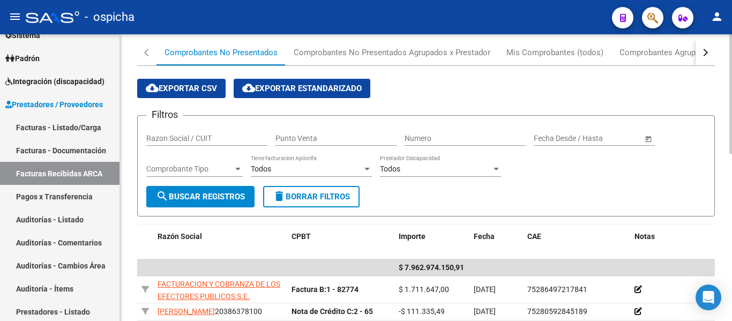
scroll to position [62, 0]
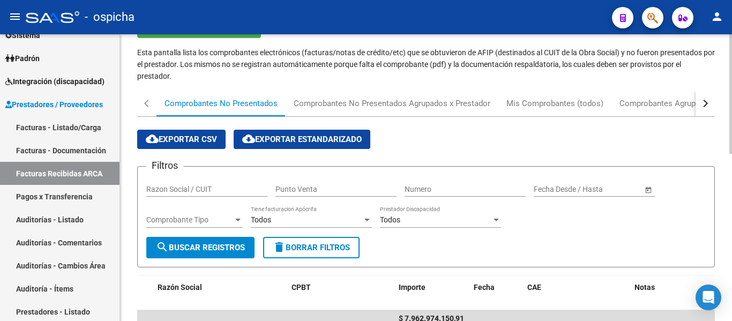
click at [699, 101] on button "button" at bounding box center [705, 104] width 19 height 26
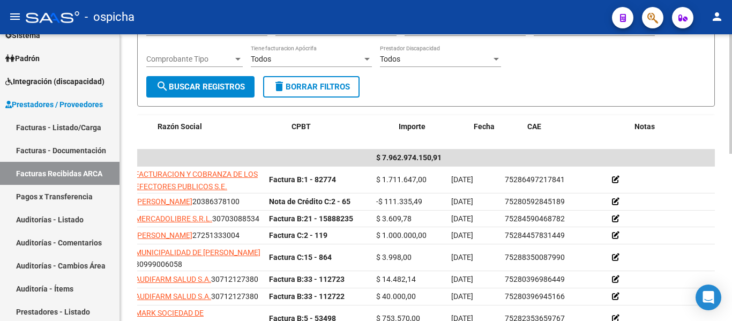
scroll to position [0, 0]
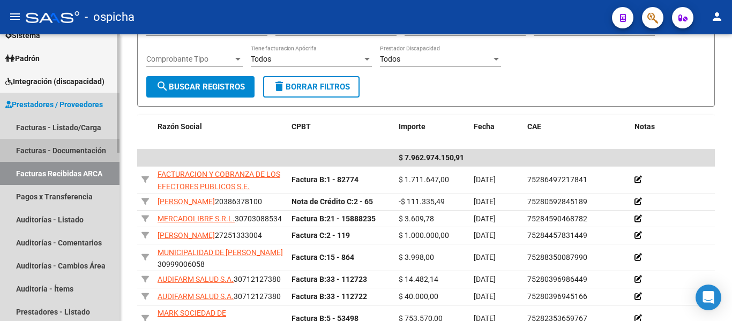
click at [83, 152] on link "Facturas - Documentación" at bounding box center [59, 150] width 119 height 23
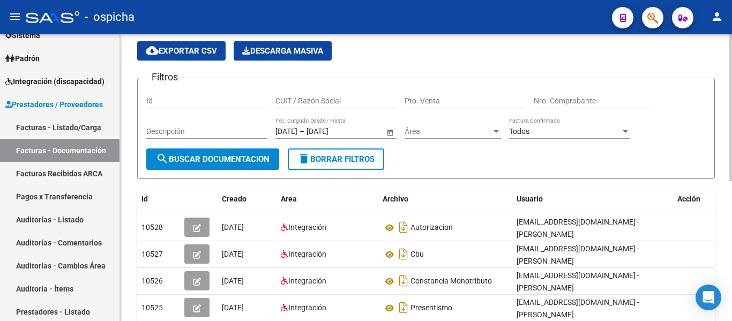
scroll to position [54, 0]
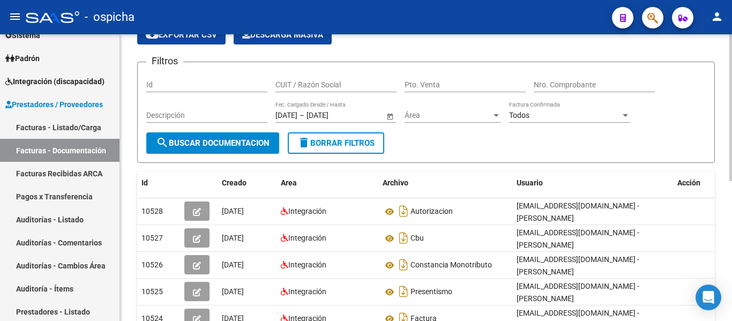
click at [582, 113] on div "Todos" at bounding box center [564, 115] width 111 height 9
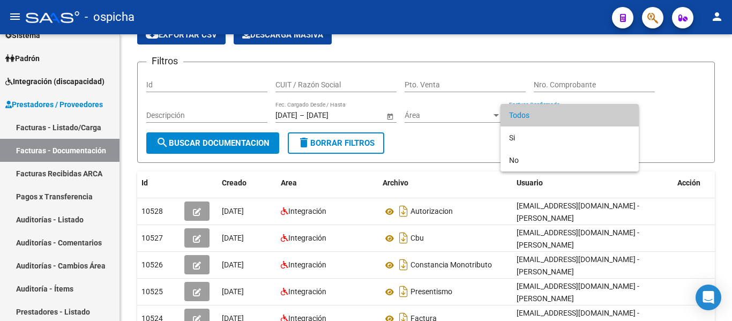
click at [702, 127] on div at bounding box center [366, 160] width 732 height 321
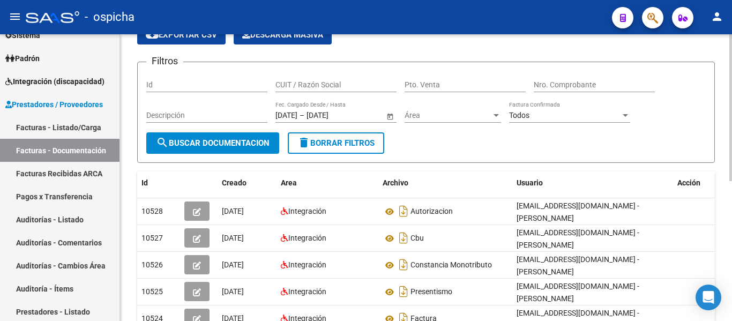
click at [422, 115] on span "Área" at bounding box center [448, 115] width 87 height 9
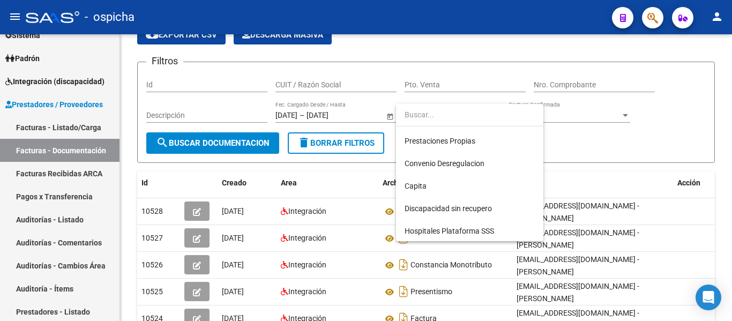
scroll to position [110, 0]
click at [636, 147] on div at bounding box center [366, 160] width 732 height 321
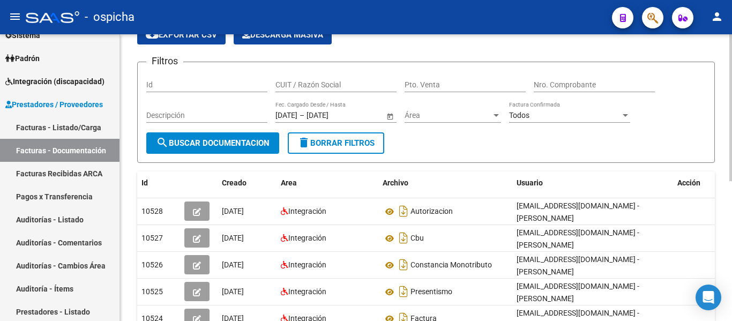
click at [236, 114] on input "Descripción" at bounding box center [206, 115] width 121 height 9
click at [237, 145] on span "search Buscar Documentacion" at bounding box center [213, 143] width 114 height 10
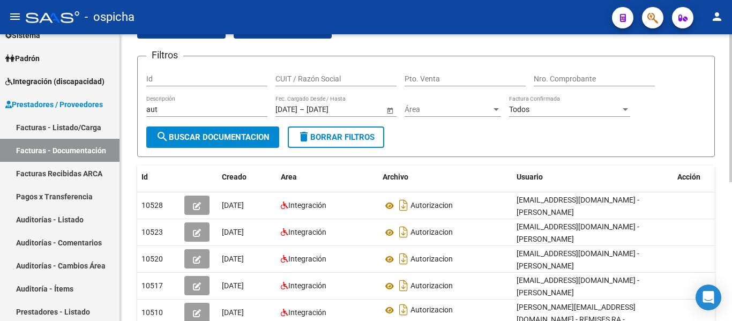
scroll to position [0, 0]
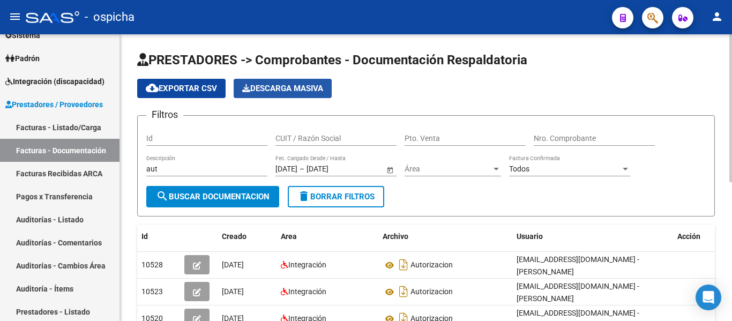
click at [264, 94] on button "Descarga Masiva" at bounding box center [283, 88] width 98 height 19
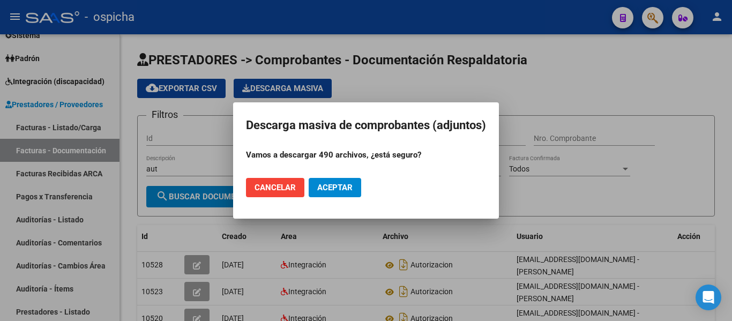
click at [564, 73] on div at bounding box center [366, 160] width 732 height 321
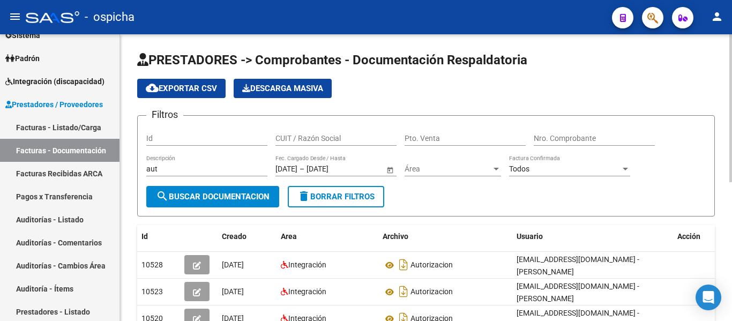
click at [169, 91] on span "cloud_download Exportar CSV" at bounding box center [181, 89] width 71 height 10
drag, startPoint x: 186, startPoint y: 168, endPoint x: 155, endPoint y: 168, distance: 30.5
click at [155, 168] on input "aut" at bounding box center [206, 169] width 121 height 9
type input "au"
click at [186, 199] on span "search Buscar Documentacion" at bounding box center [213, 197] width 114 height 10
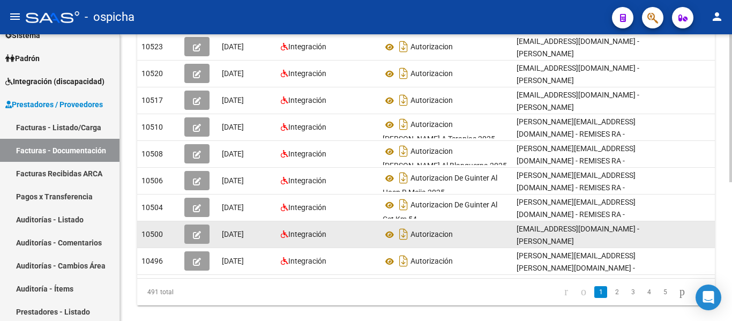
scroll to position [270, 0]
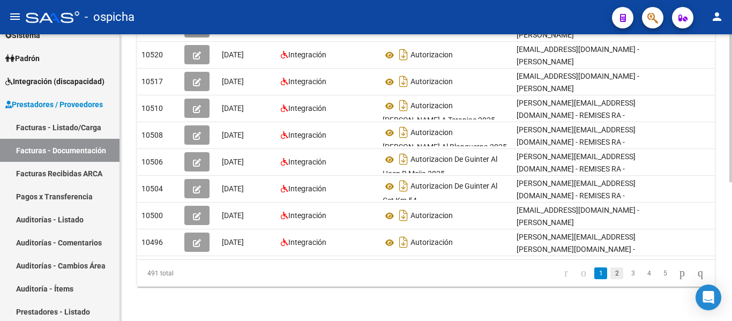
click at [610, 274] on link "2" at bounding box center [616, 273] width 13 height 12
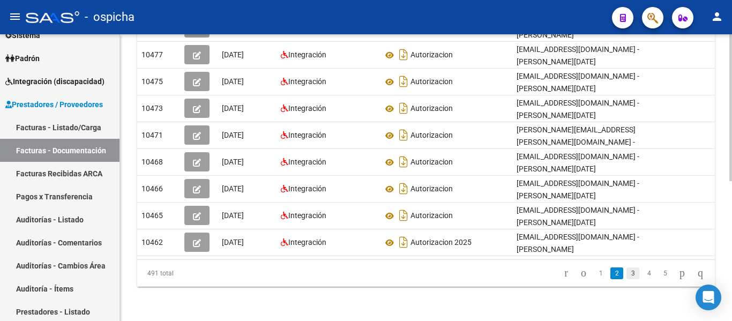
click at [626, 277] on link "3" at bounding box center [632, 273] width 13 height 12
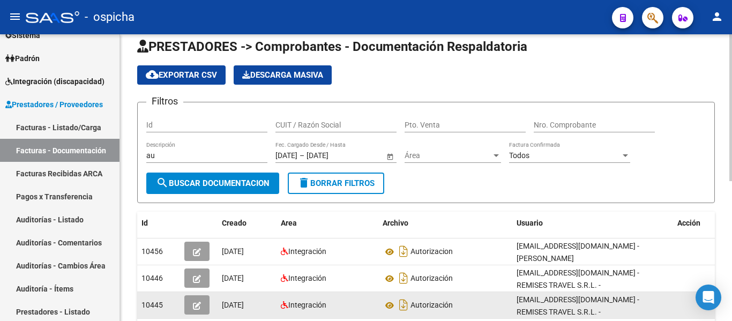
scroll to position [0, 0]
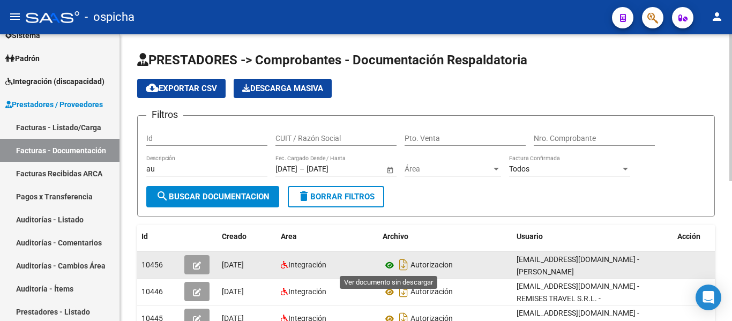
click at [394, 265] on icon at bounding box center [390, 265] width 14 height 13
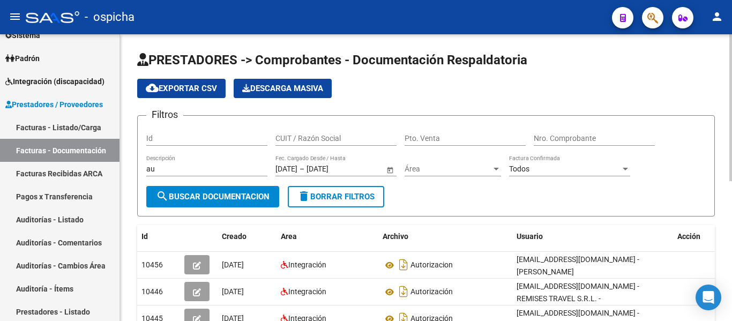
click at [273, 96] on button "Descarga Masiva" at bounding box center [283, 88] width 98 height 19
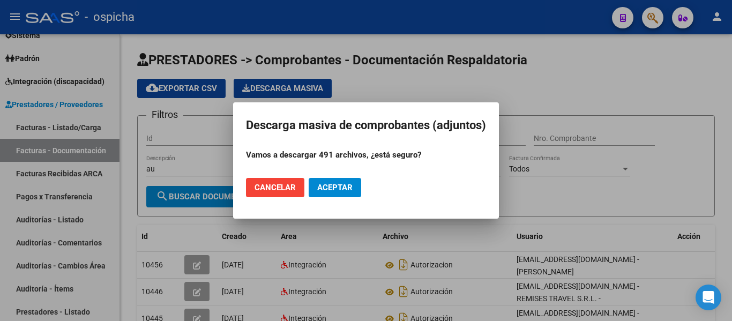
click at [339, 186] on span "Aceptar" at bounding box center [334, 188] width 35 height 10
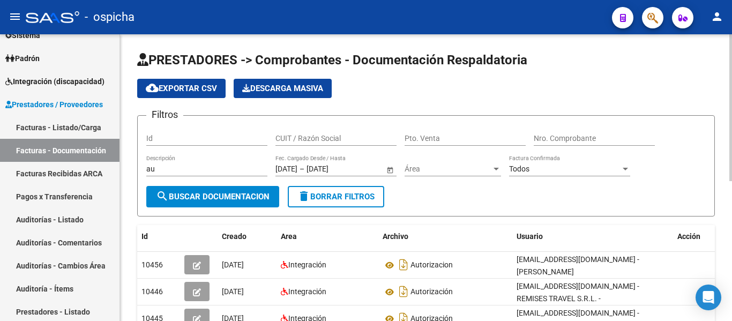
click at [408, 86] on div "cloud_download Exportar CSV Descarga Masiva" at bounding box center [426, 88] width 578 height 19
